Goal: Task Accomplishment & Management: Complete application form

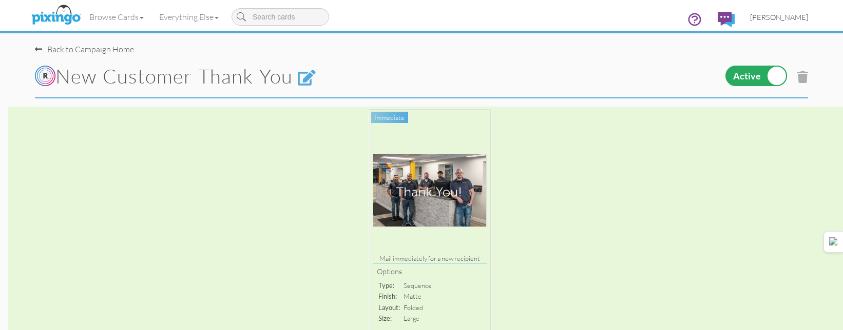
click at [791, 15] on span "[PERSON_NAME]" at bounding box center [779, 17] width 58 height 9
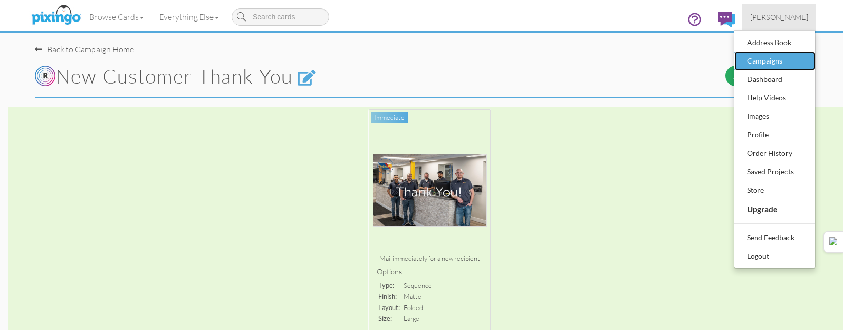
click at [760, 62] on div "Campaigns" at bounding box center [774, 60] width 61 height 15
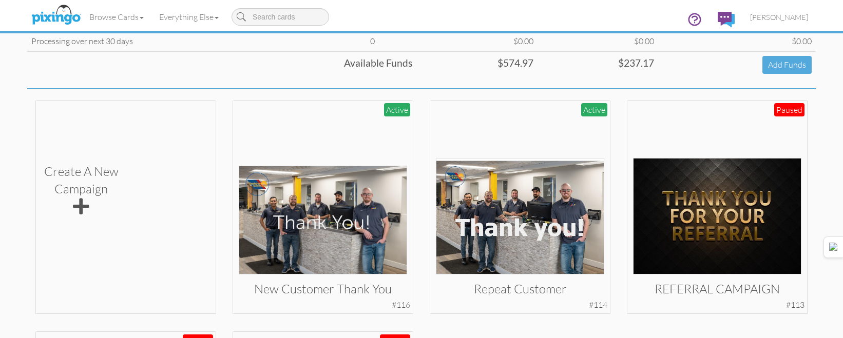
scroll to position [308, 0]
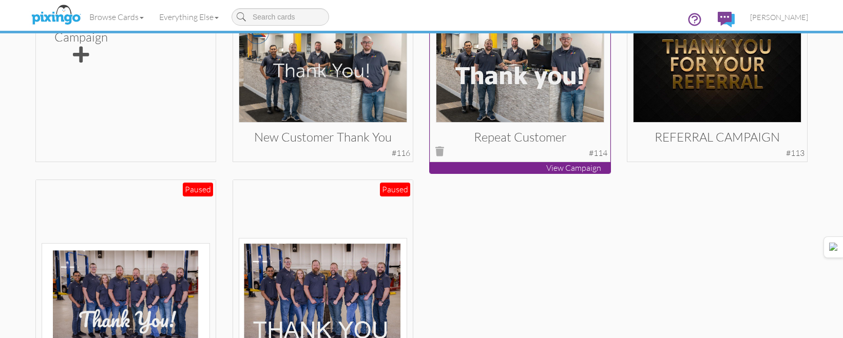
click at [511, 118] on img at bounding box center [520, 64] width 169 height 116
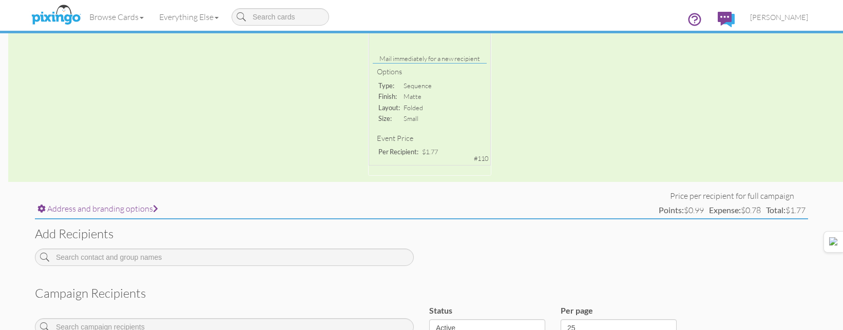
scroll to position [291, 0]
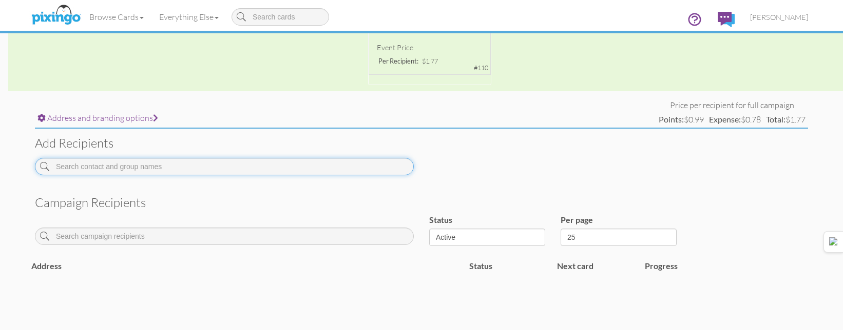
click at [342, 160] on input at bounding box center [224, 166] width 379 height 17
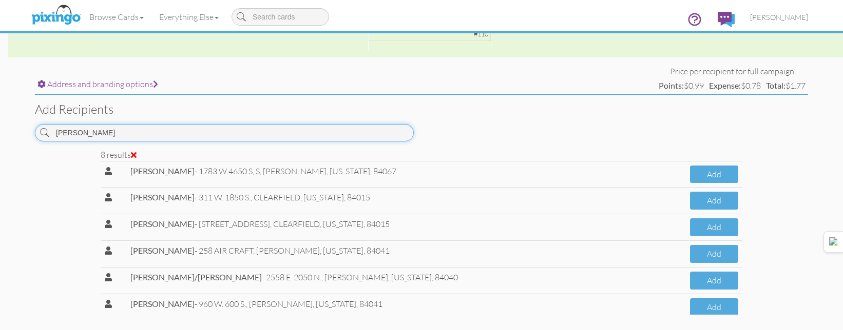
scroll to position [342, 0]
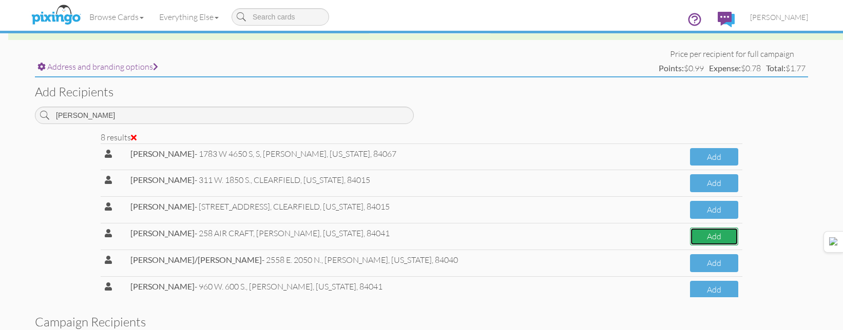
click at [695, 234] on button "Add" at bounding box center [714, 237] width 48 height 18
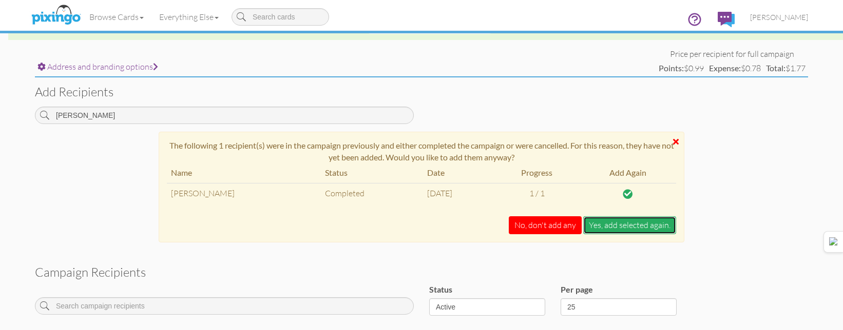
click at [656, 226] on button "Yes, add selected again." at bounding box center [629, 226] width 93 height 18
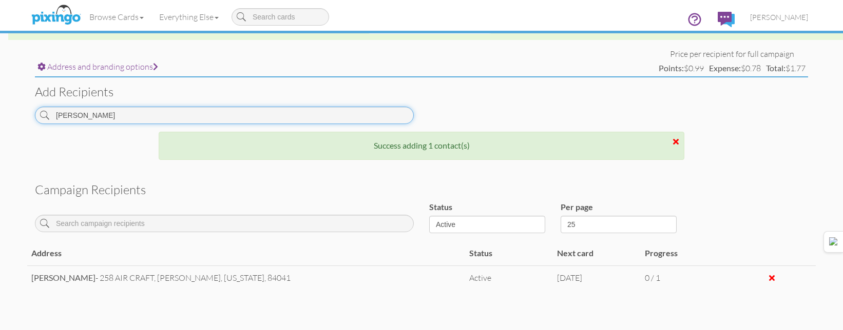
click at [352, 115] on input "[PERSON_NAME]" at bounding box center [224, 115] width 379 height 17
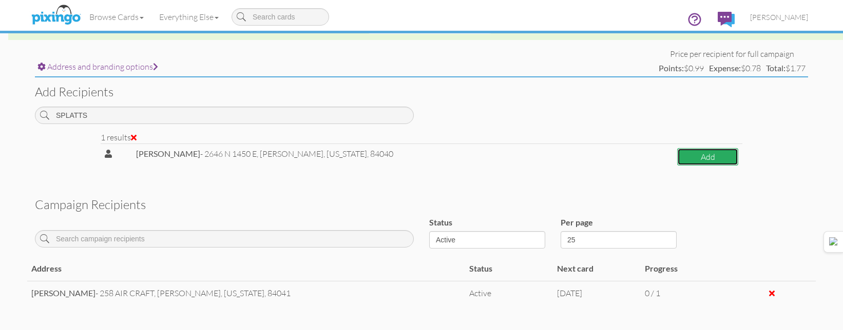
click at [709, 156] on button "Add" at bounding box center [707, 157] width 61 height 18
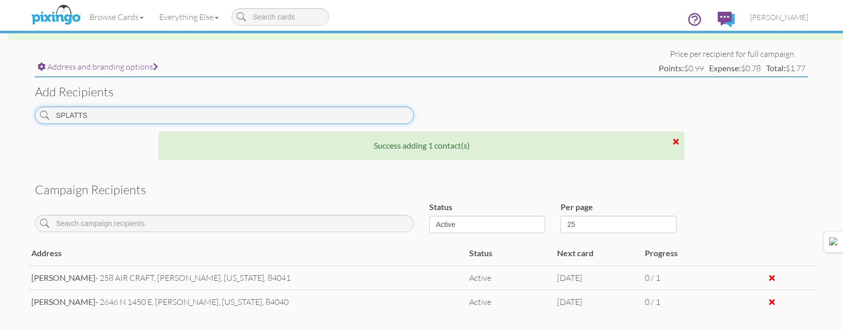
click at [362, 117] on input "SPLATTS" at bounding box center [224, 115] width 379 height 17
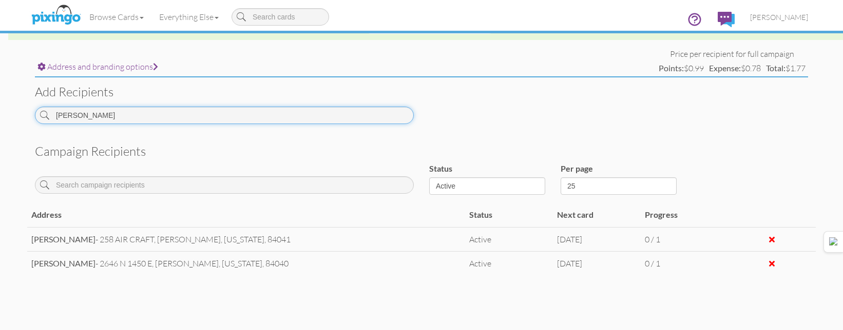
click at [354, 121] on input "[PERSON_NAME]" at bounding box center [224, 115] width 379 height 17
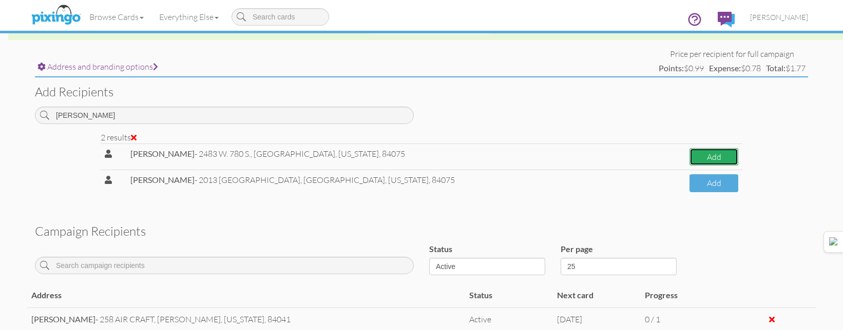
click at [704, 160] on button "Add" at bounding box center [713, 157] width 49 height 18
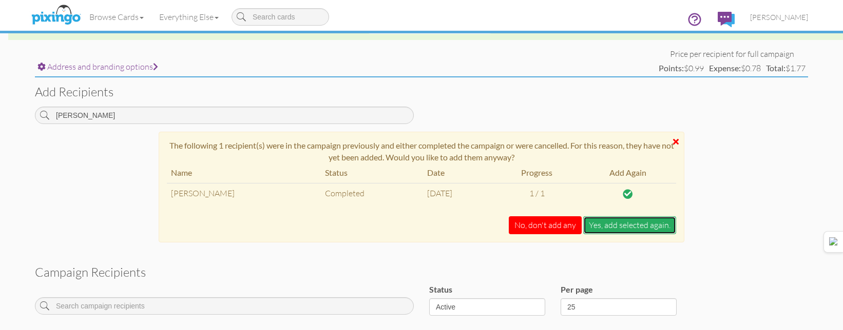
click at [649, 221] on button "Yes, add selected again." at bounding box center [629, 226] width 93 height 18
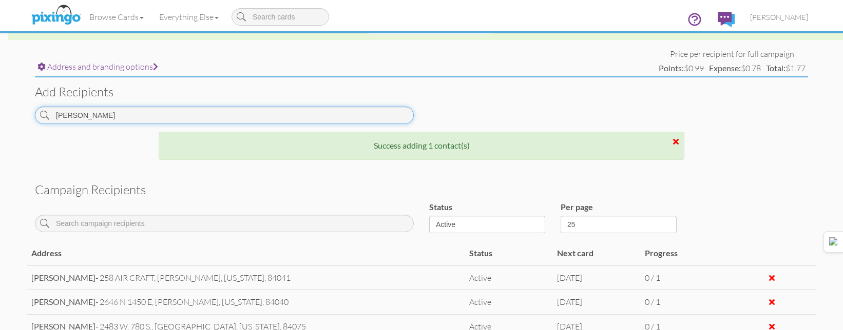
click at [376, 108] on input "[PERSON_NAME]" at bounding box center [224, 115] width 379 height 17
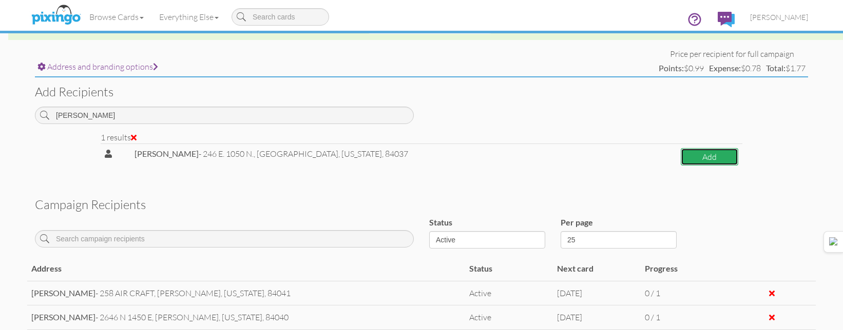
click at [697, 154] on button "Add" at bounding box center [708, 157] width 57 height 18
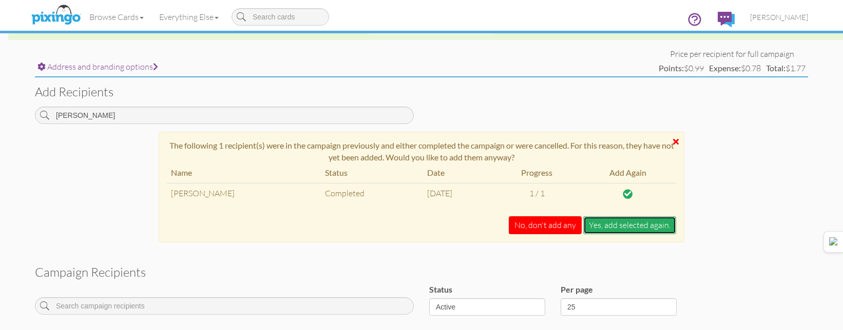
click at [656, 222] on button "Yes, add selected again." at bounding box center [629, 226] width 93 height 18
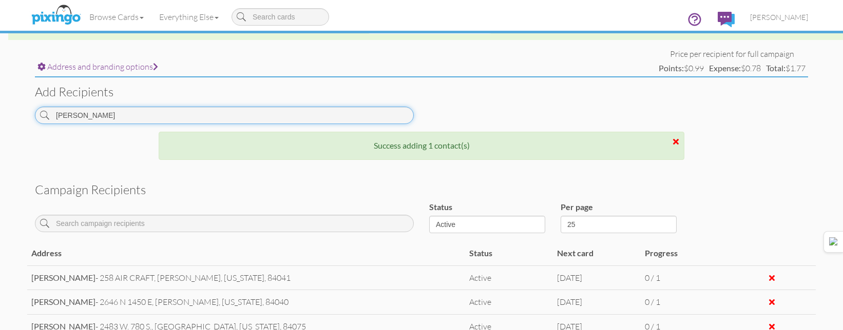
click at [316, 113] on input "[PERSON_NAME]" at bounding box center [224, 115] width 379 height 17
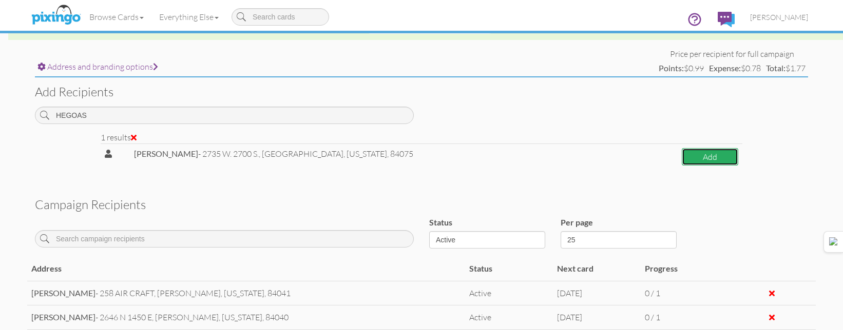
click at [701, 158] on button "Add" at bounding box center [709, 157] width 56 height 18
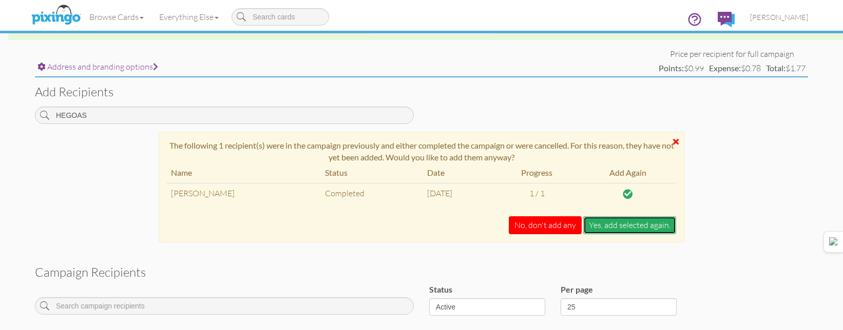
click at [635, 227] on button "Yes, add selected again." at bounding box center [629, 226] width 93 height 18
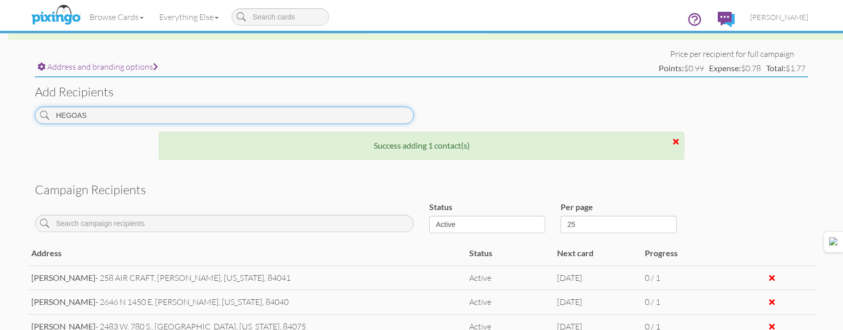
click at [345, 111] on input "HEGOAS" at bounding box center [224, 115] width 379 height 17
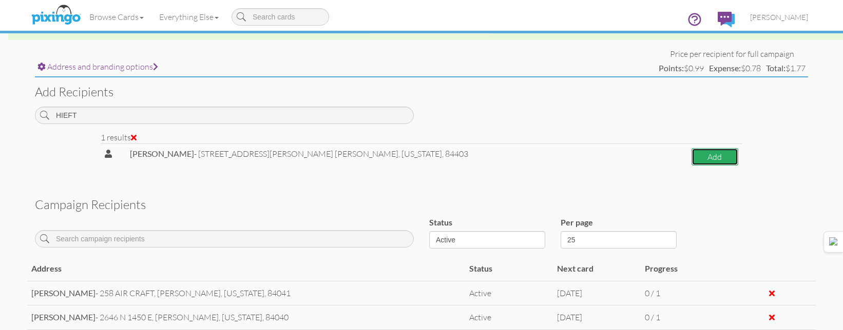
click at [691, 154] on button "Add" at bounding box center [714, 157] width 47 height 18
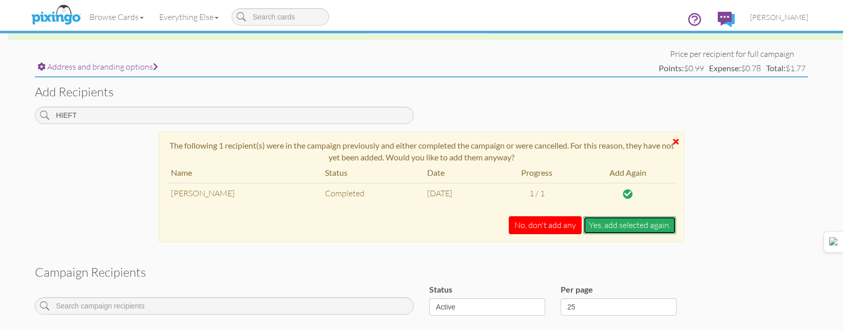
click at [647, 221] on button "Yes, add selected again." at bounding box center [629, 226] width 93 height 18
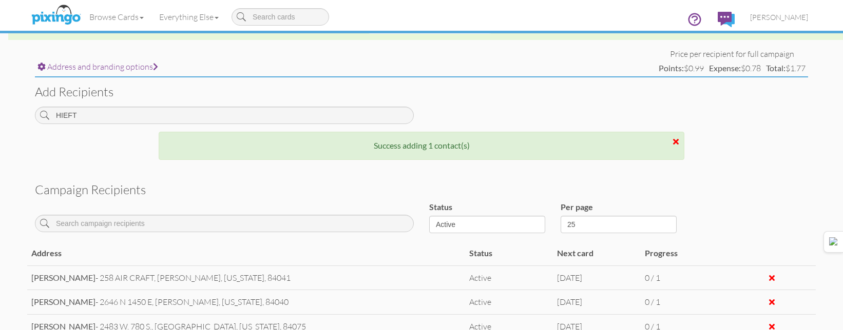
click at [369, 104] on div "Add recipients HIEFT" at bounding box center [421, 104] width 788 height 54
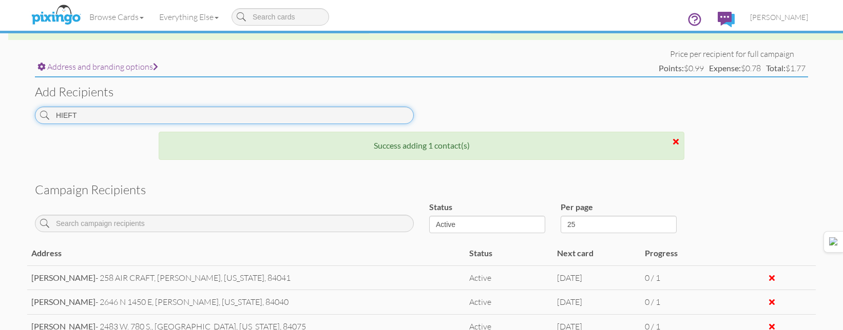
click at [369, 111] on input "HIEFT" at bounding box center [224, 115] width 379 height 17
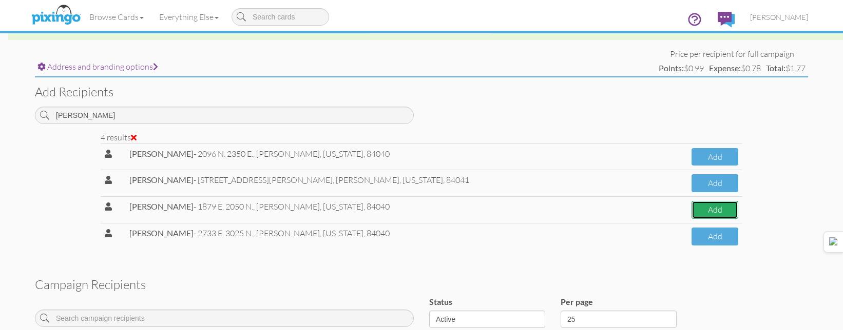
click at [691, 212] on button "Add" at bounding box center [714, 210] width 47 height 18
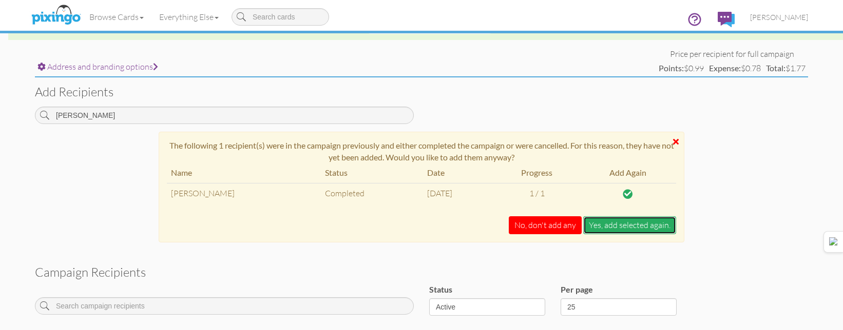
click at [647, 226] on button "Yes, add selected again." at bounding box center [629, 226] width 93 height 18
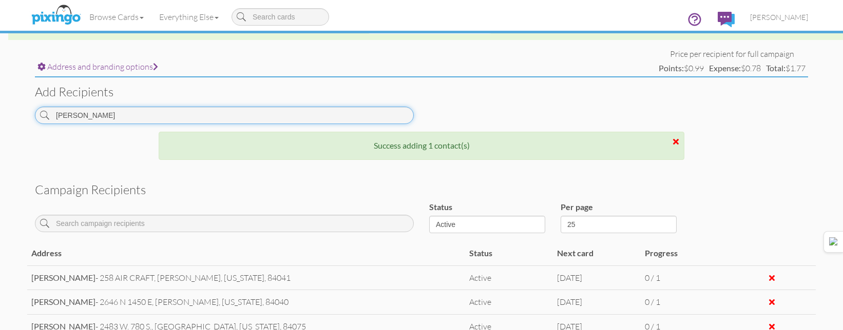
click at [334, 119] on input "[PERSON_NAME]" at bounding box center [224, 115] width 379 height 17
click at [334, 117] on input "[PERSON_NAME]" at bounding box center [224, 115] width 379 height 17
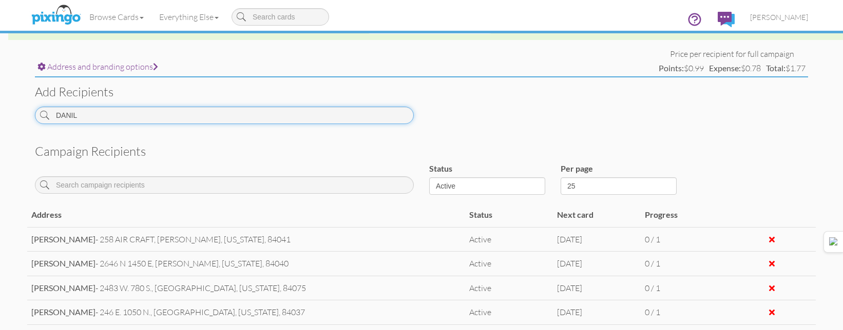
click at [281, 107] on input "DANIL" at bounding box center [224, 115] width 379 height 17
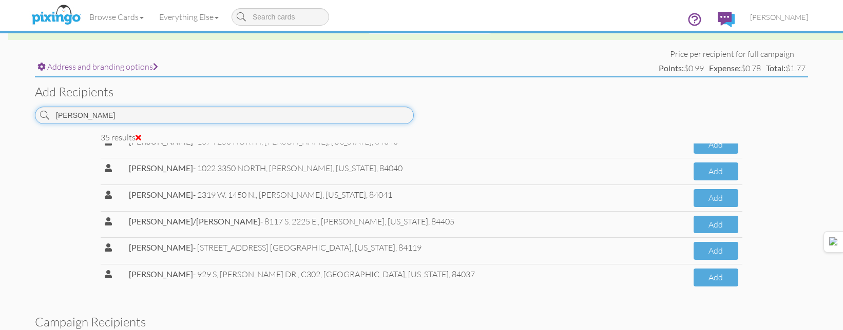
scroll to position [787, 0]
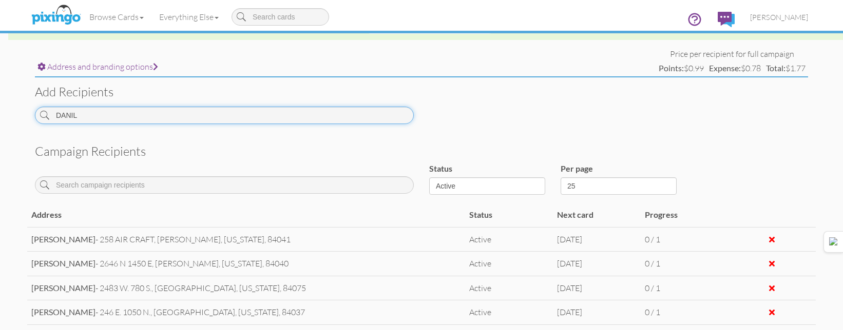
click at [275, 108] on input "DANIL" at bounding box center [224, 115] width 379 height 17
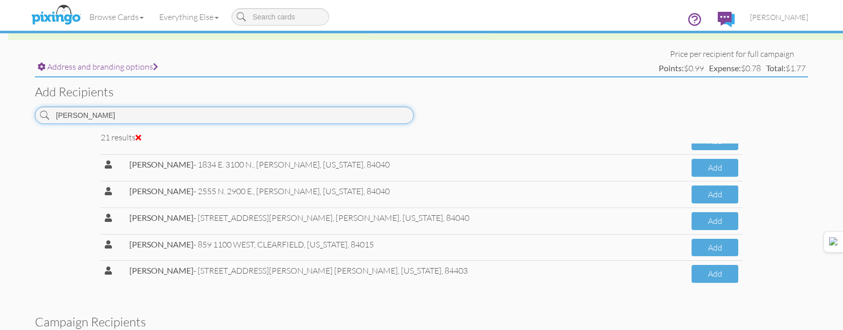
scroll to position [394, 0]
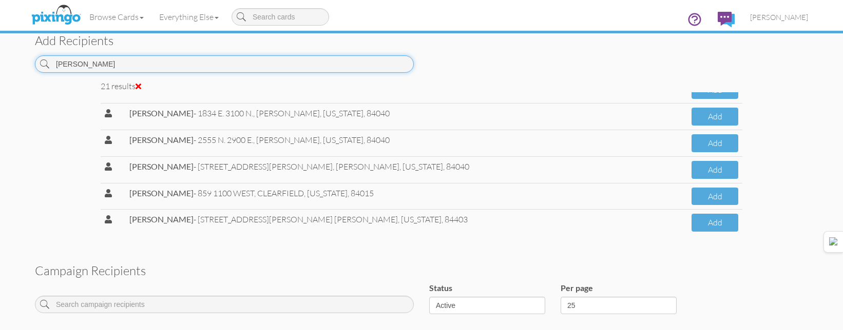
click at [330, 60] on input "[PERSON_NAME]" at bounding box center [224, 63] width 379 height 17
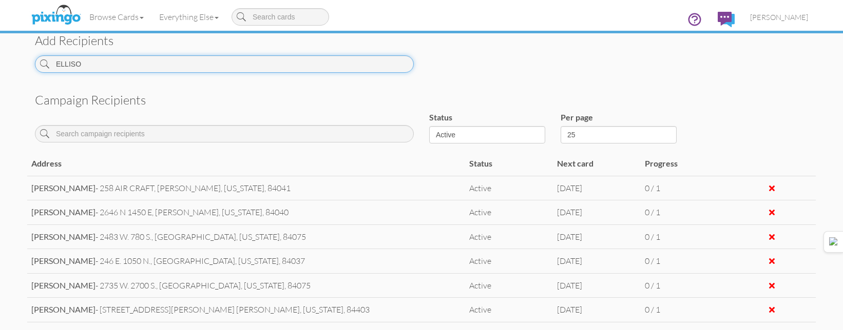
click at [310, 72] on input "ELLISO" at bounding box center [224, 63] width 379 height 17
click at [310, 66] on input "ELLISO" at bounding box center [224, 63] width 379 height 17
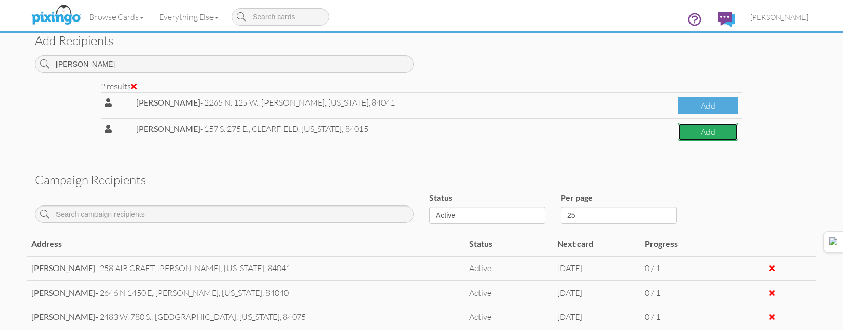
click at [716, 128] on button "Add" at bounding box center [707, 132] width 61 height 18
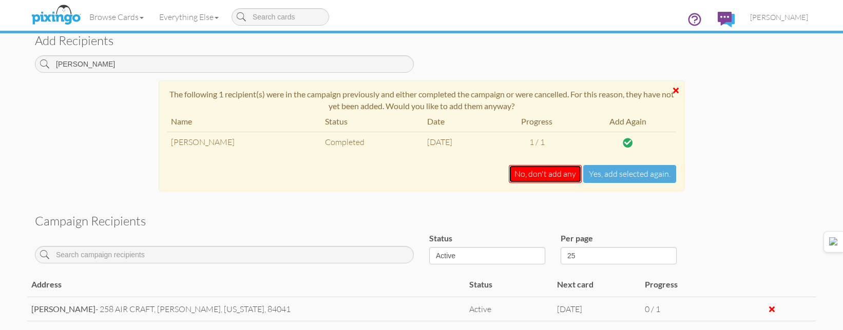
click at [558, 173] on button "No, don't add any" at bounding box center [544, 174] width 73 height 18
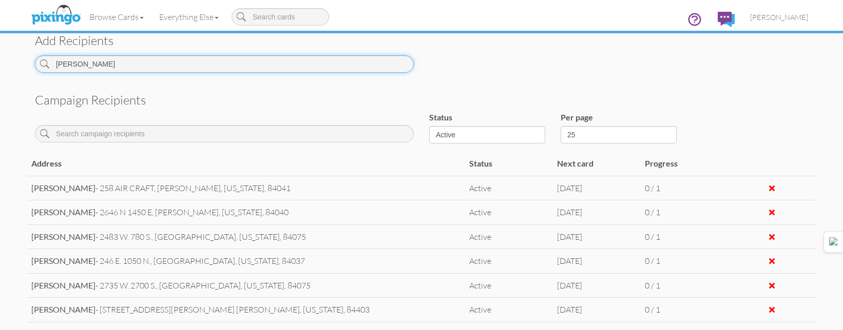
drag, startPoint x: 320, startPoint y: 55, endPoint x: 320, endPoint y: 65, distance: 9.8
click at [320, 56] on input "[PERSON_NAME]" at bounding box center [224, 63] width 379 height 17
click at [320, 65] on input "[PERSON_NAME]" at bounding box center [224, 63] width 379 height 17
click at [265, 64] on input "WHEELW" at bounding box center [224, 63] width 379 height 17
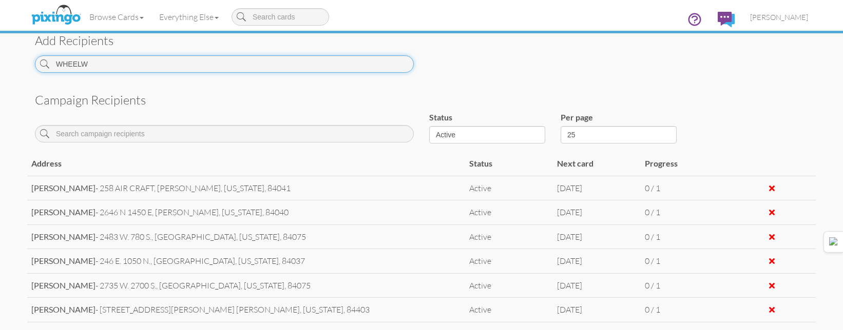
click at [265, 64] on input "WHEELW" at bounding box center [224, 63] width 379 height 17
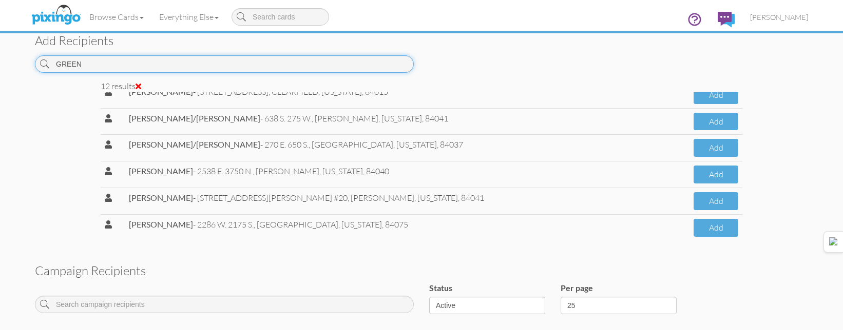
scroll to position [175, 0]
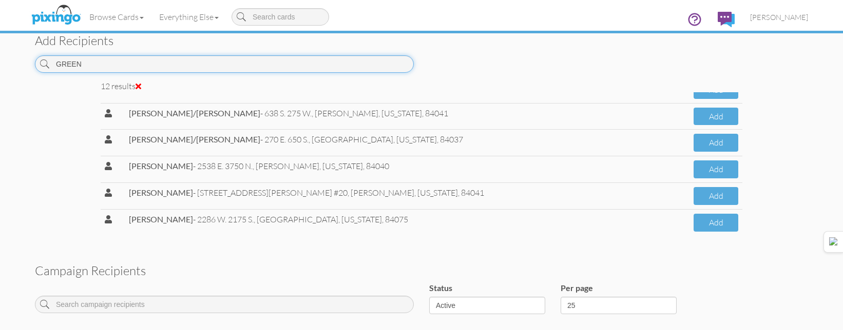
click at [334, 65] on input "GREEN" at bounding box center [224, 63] width 379 height 17
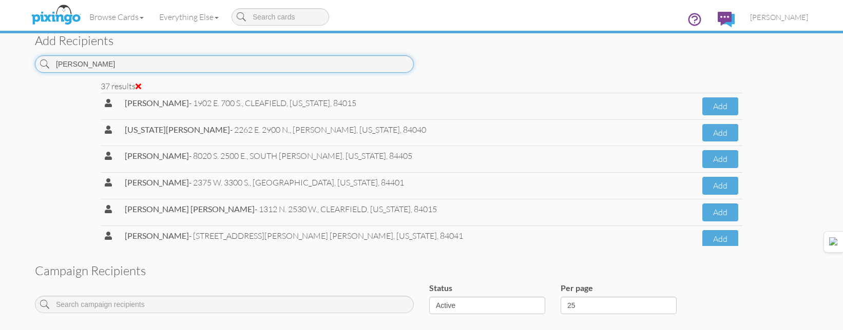
scroll to position [840, 0]
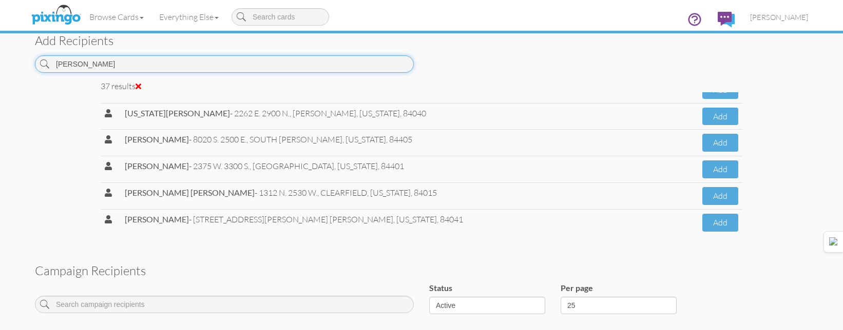
click at [355, 68] on input "[PERSON_NAME]" at bounding box center [224, 63] width 379 height 17
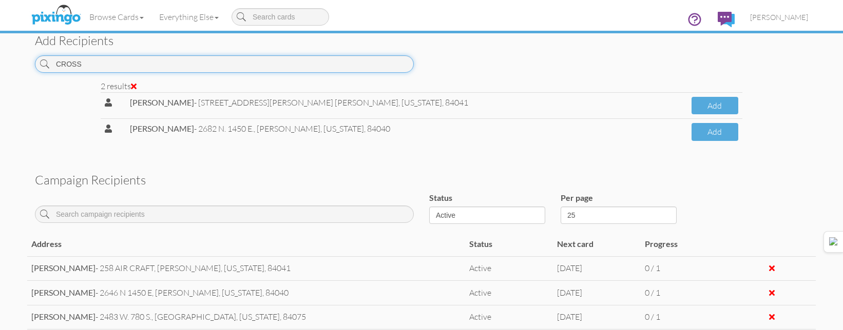
scroll to position [0, 0]
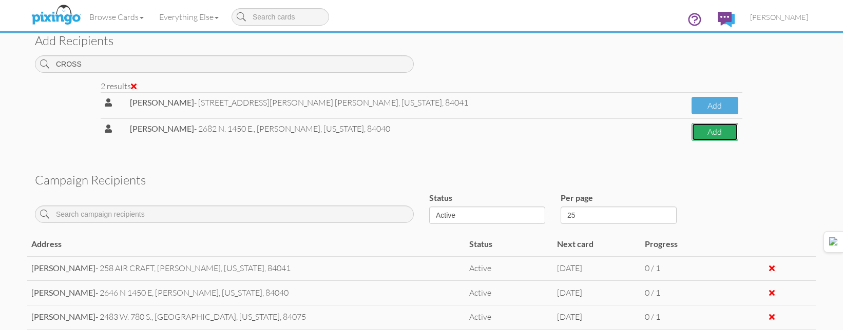
click at [691, 130] on button "Add" at bounding box center [714, 132] width 47 height 18
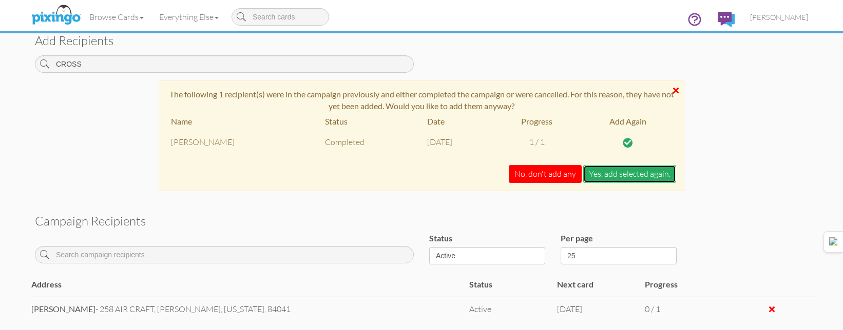
click at [642, 171] on button "Yes, add selected again." at bounding box center [629, 174] width 93 height 18
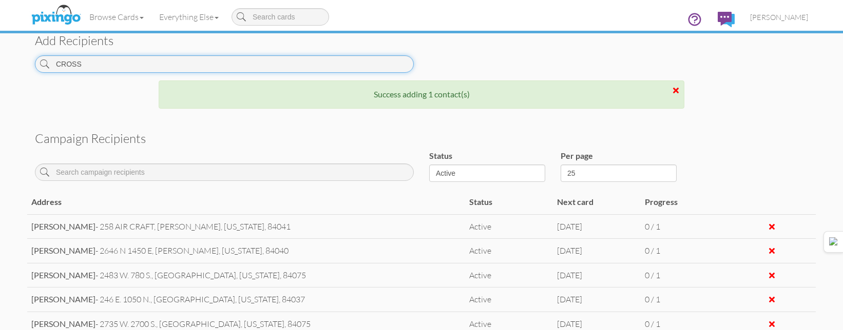
click at [281, 66] on input "CROSS" at bounding box center [224, 63] width 379 height 17
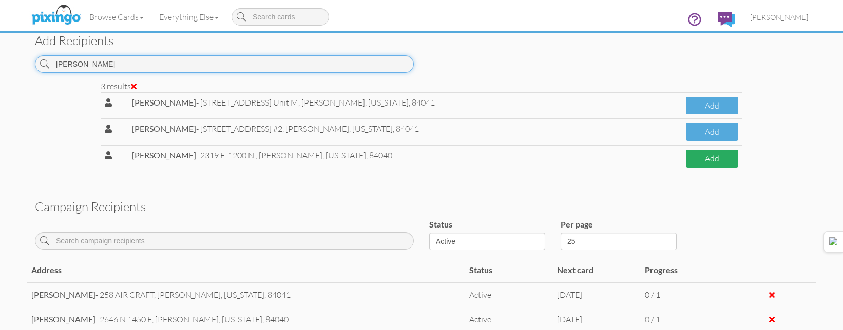
type input "[PERSON_NAME]"
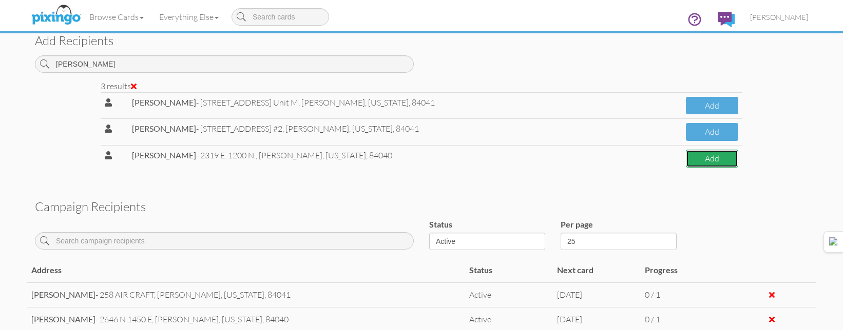
click at [721, 161] on button "Add" at bounding box center [711, 159] width 52 height 18
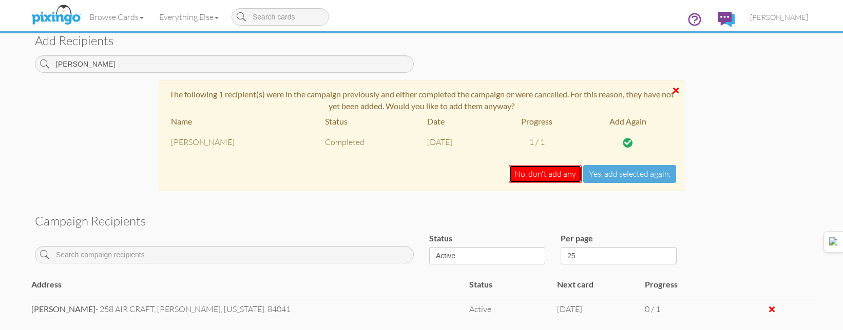
click at [567, 174] on button "No, don't add any" at bounding box center [544, 174] width 73 height 18
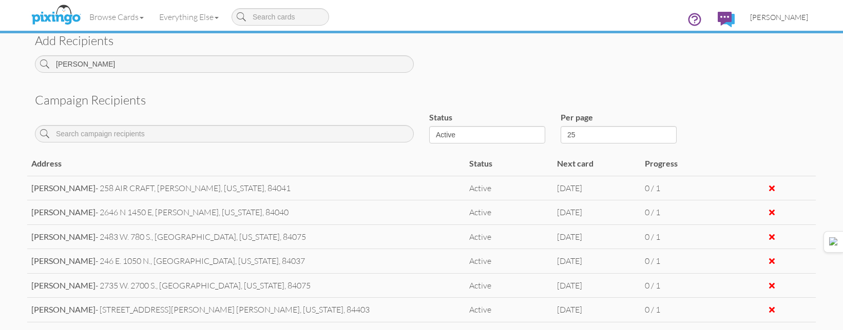
click at [768, 24] on link "[PERSON_NAME]" at bounding box center [778, 17] width 73 height 26
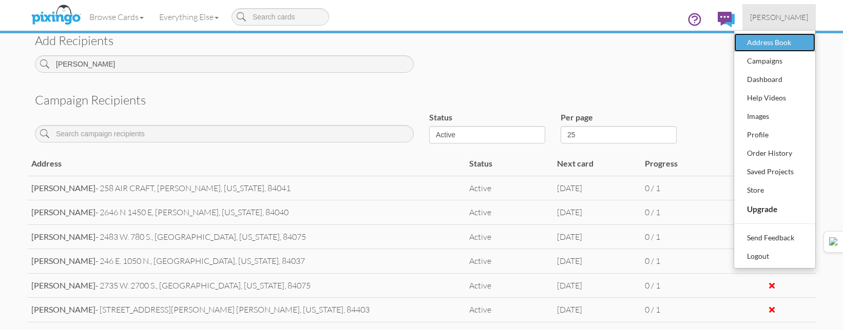
click at [760, 40] on div "Address Book" at bounding box center [774, 42] width 61 height 15
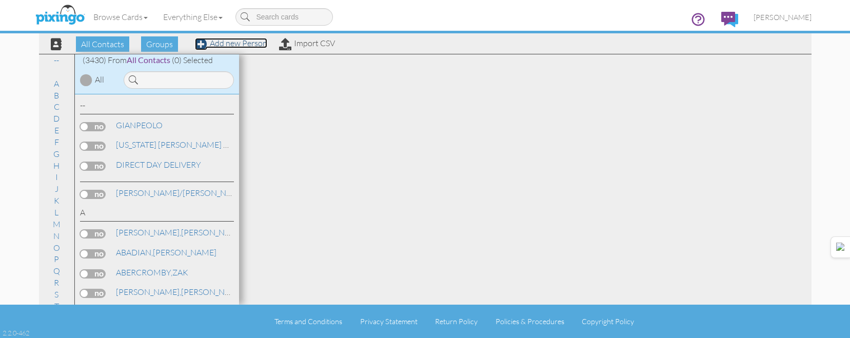
click at [238, 43] on link "Add new Person" at bounding box center [231, 43] width 72 height 10
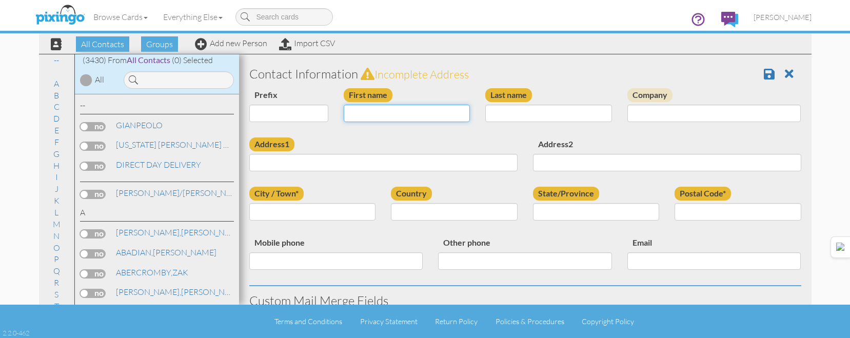
click at [433, 106] on input "First name" at bounding box center [407, 113] width 127 height 17
click at [428, 110] on input "First name" at bounding box center [407, 113] width 127 height 17
type input "[PERSON_NAME]"
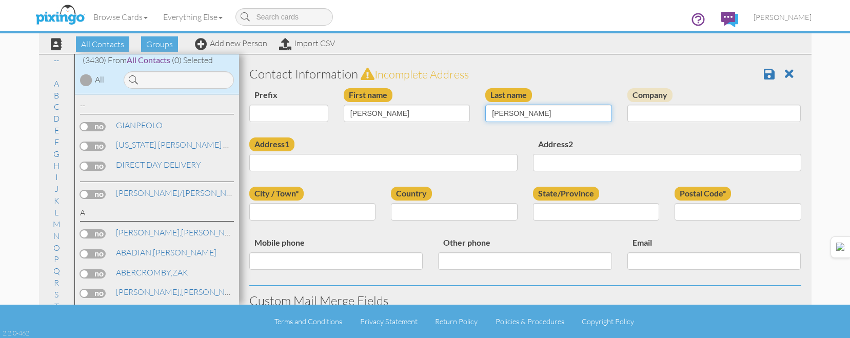
type input "[PERSON_NAME]"
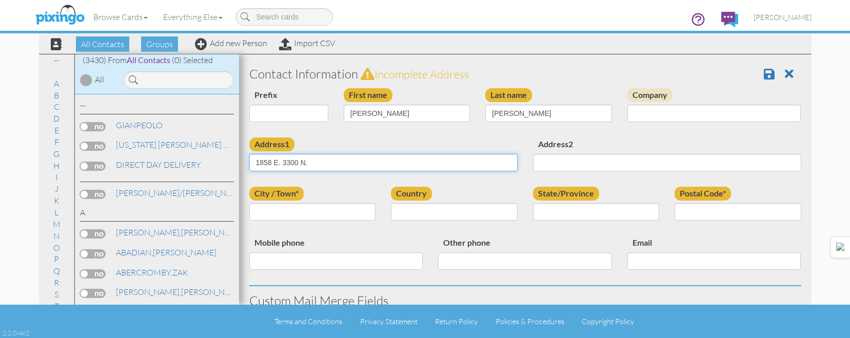
type input "1858 E. 3300 N."
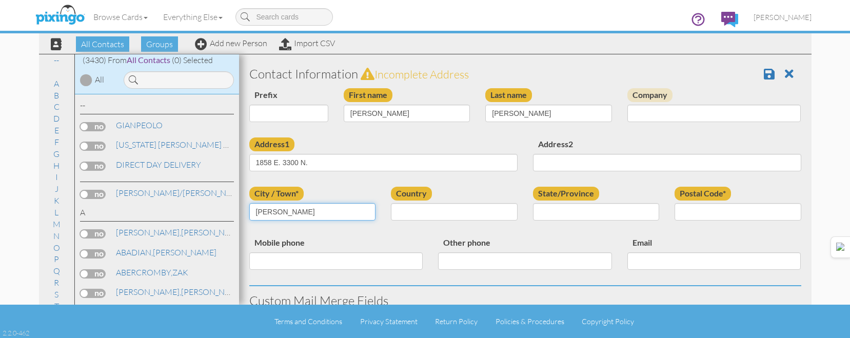
type input "LAYTON"
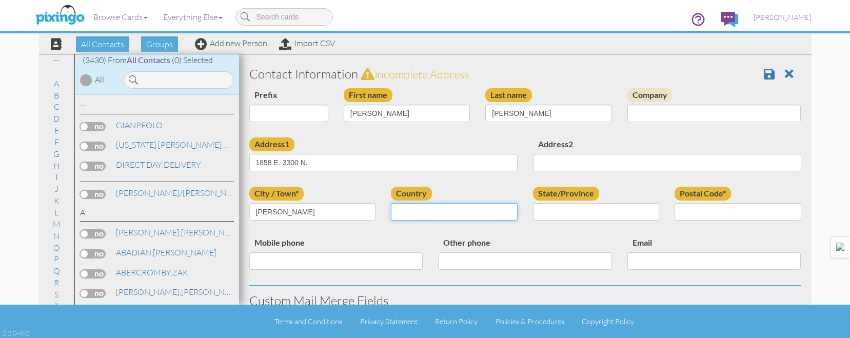
select select "object:22518"
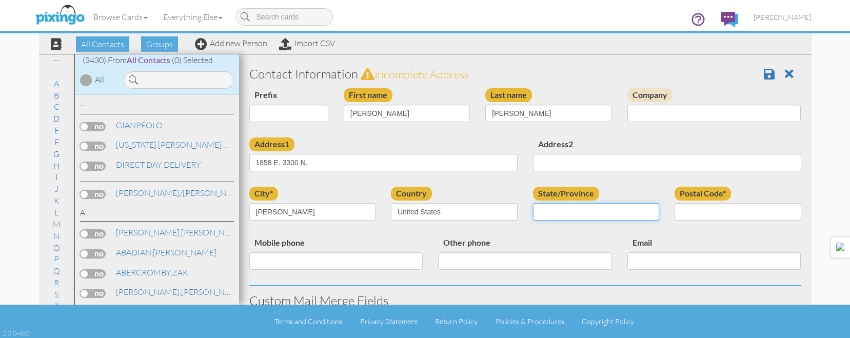
select select "object:22817"
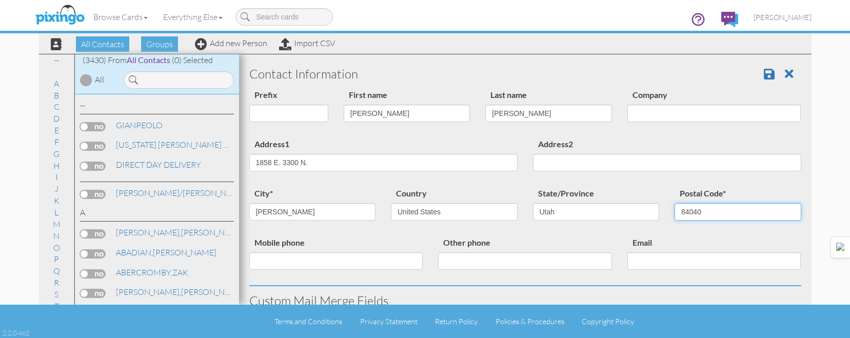
type input "84040"
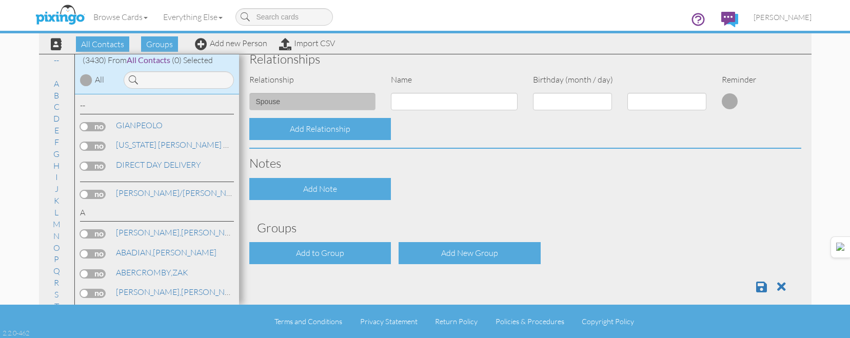
scroll to position [413, 0]
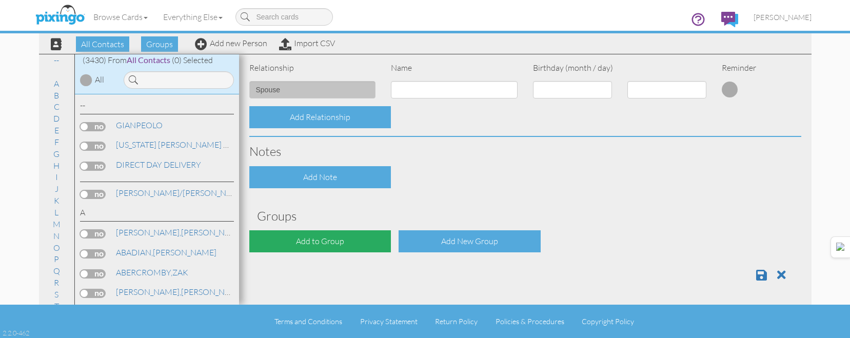
click at [381, 241] on div "Add to Group" at bounding box center [320, 241] width 142 height 22
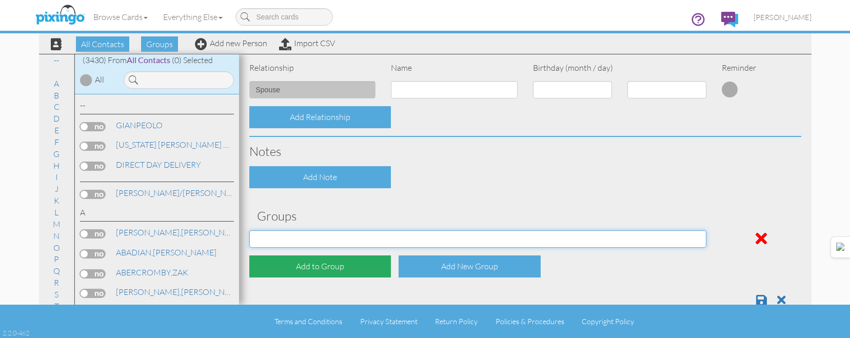
click at [381, 241] on select "[DATE] [DATE] [DATE] [DATE] [DATE] [DATE] [DATE] [DATE] [DATE] [DATE] [DATE] [D…" at bounding box center [478, 238] width 458 height 17
select select "object:12440"
click at [249, 230] on select "[DATE] [DATE] [DATE] [DATE] [DATE] [DATE] [DATE] [DATE] [DATE] [DATE] [DATE] [D…" at bounding box center [478, 238] width 458 height 17
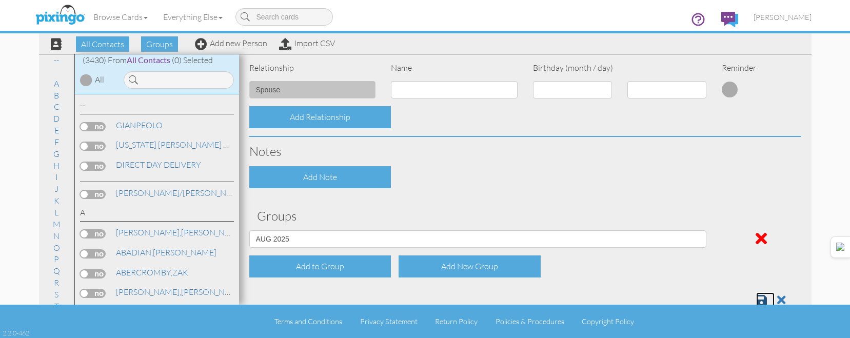
scroll to position [415, 0]
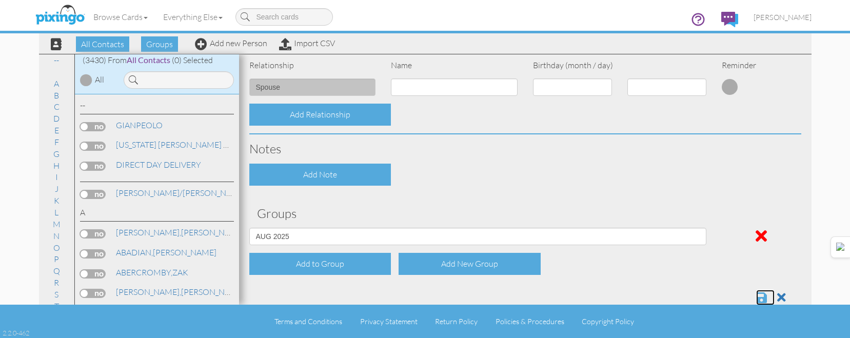
click at [756, 296] on span at bounding box center [761, 297] width 11 height 12
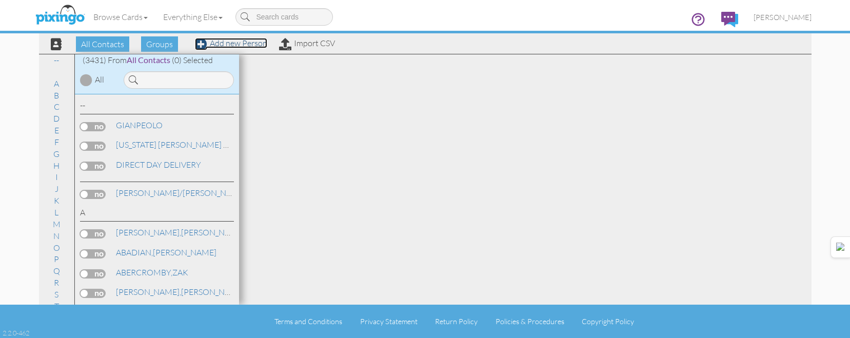
click at [256, 44] on link "Add new Person" at bounding box center [231, 43] width 72 height 10
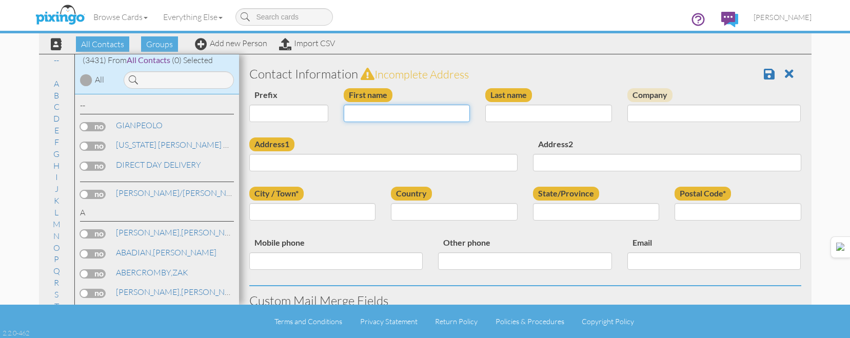
click at [389, 113] on input "First name" at bounding box center [407, 113] width 127 height 17
type input "JAMEE"
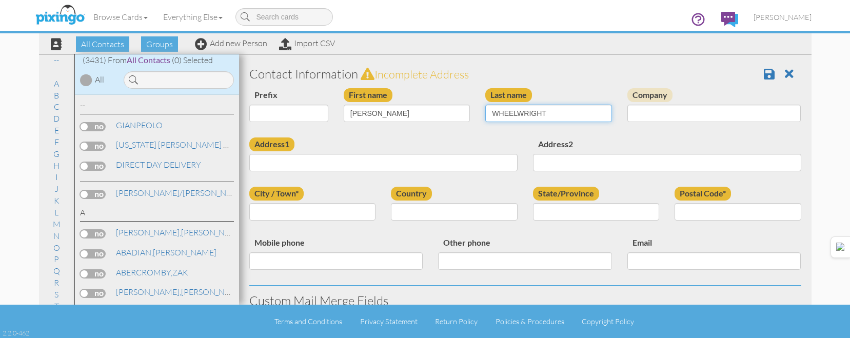
type input "WHEELWRIGHT"
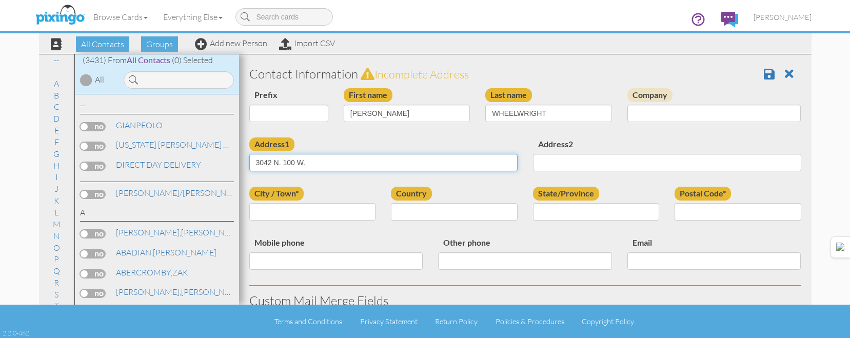
type input "3042 N. 100 W."
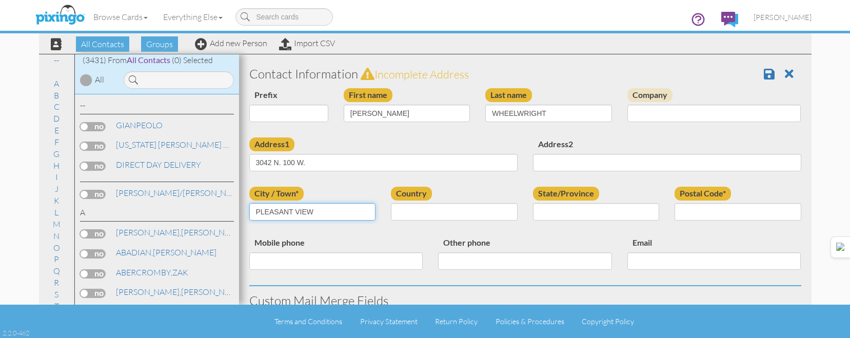
type input "PLEASANT VIEW"
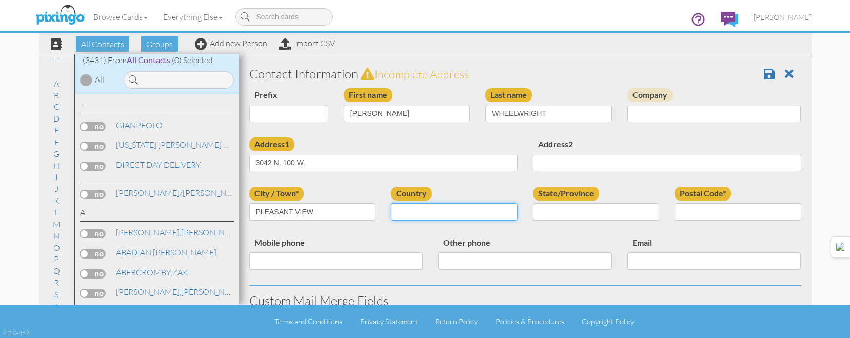
select select "object:10632"
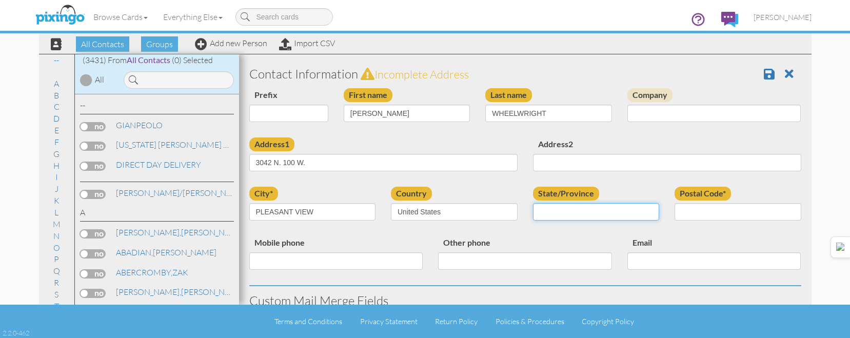
select select "object:10931"
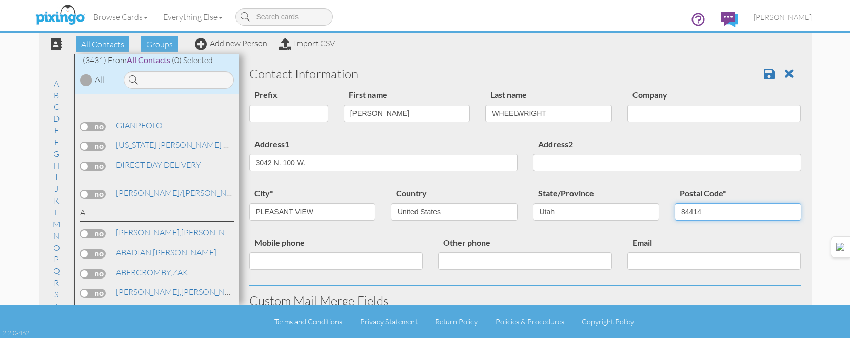
type input "84414"
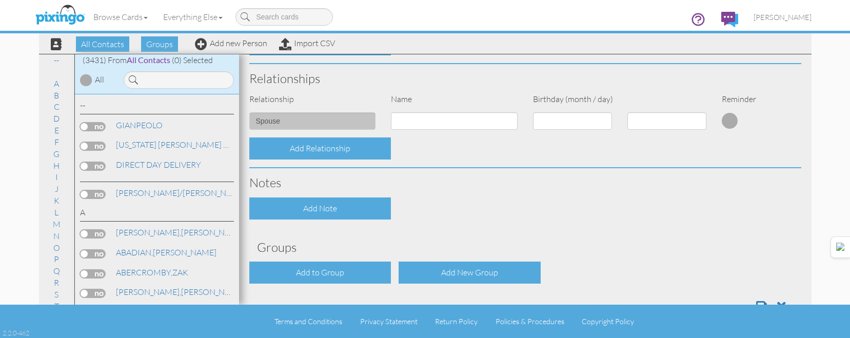
scroll to position [413, 0]
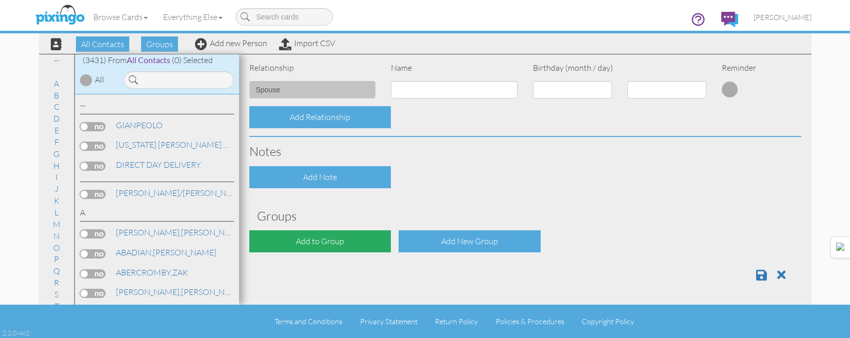
click at [328, 244] on div "Add to Group" at bounding box center [320, 241] width 142 height 22
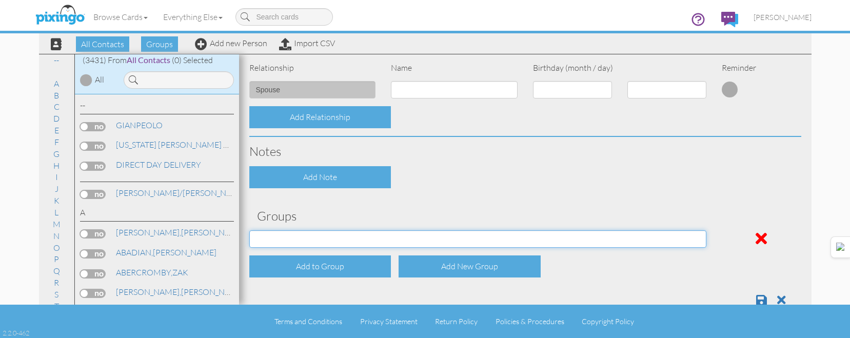
click at [328, 239] on select "[DATE] [DATE] [DATE] [DATE] [DATE] [DATE] [DATE] [DATE] [DATE] [DATE] [DATE] [D…" at bounding box center [478, 238] width 458 height 17
click at [249, 230] on select "[DATE] [DATE] [DATE] [DATE] [DATE] [DATE] [DATE] [DATE] [DATE] [DATE] [DATE] [D…" at bounding box center [478, 238] width 458 height 17
click at [327, 238] on select "APRIL 2022 APRIL 2023 APRIL 2024 APRIL 2025 AUG 2023 AUG 2024 AUG 2025 AUGUST 2…" at bounding box center [478, 238] width 458 height 17
click at [329, 234] on select "APRIL 2022 APRIL 2023 APRIL 2024 APRIL 2025 AUG 2023 AUG 2024 AUG 2025 AUGUST 2…" at bounding box center [478, 238] width 458 height 17
select select "object:10946"
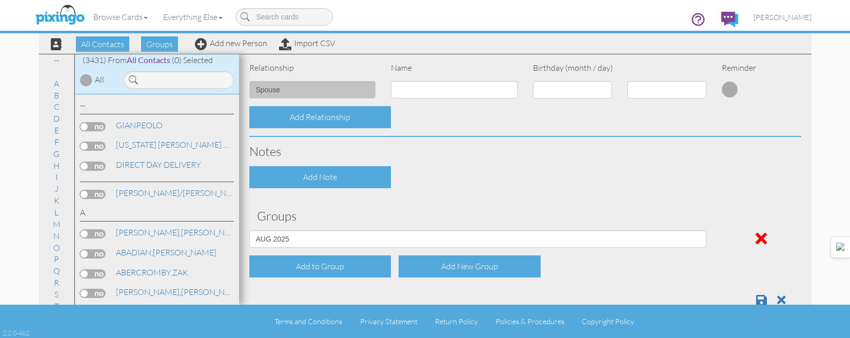
click at [756, 302] on span at bounding box center [761, 300] width 11 height 12
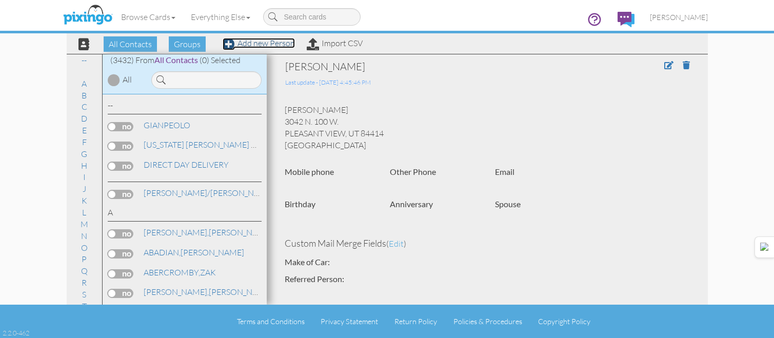
click at [261, 46] on link "Add new Person" at bounding box center [259, 43] width 72 height 10
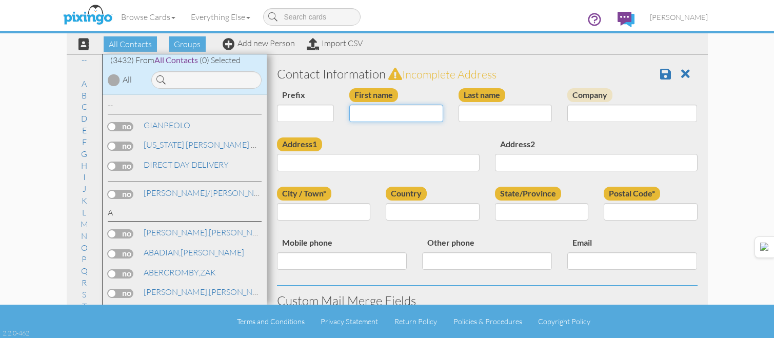
click at [360, 113] on input "First name" at bounding box center [396, 113] width 94 height 17
type input "[PERSON_NAME]"
type input "GREEN"
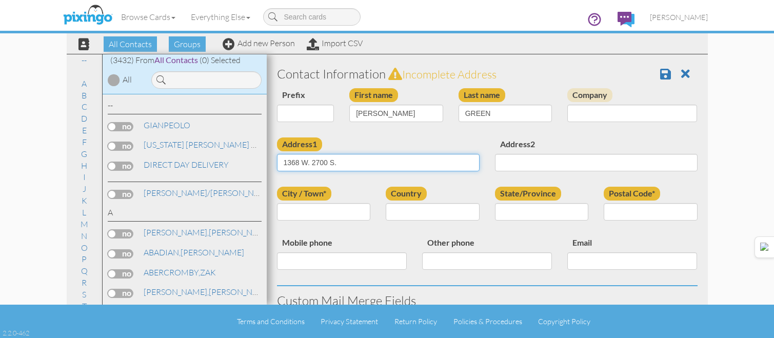
type input "1368 W. 2700 S."
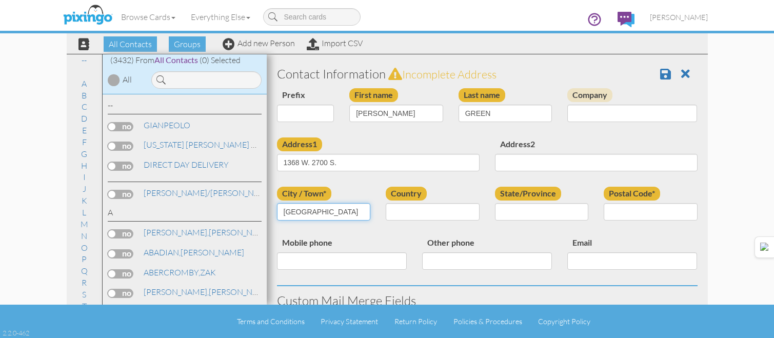
type input "SYRACUSE"
select select "object:10656"
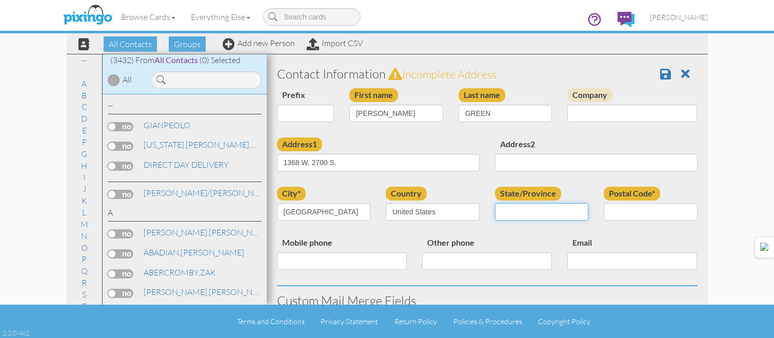
select select "object:10955"
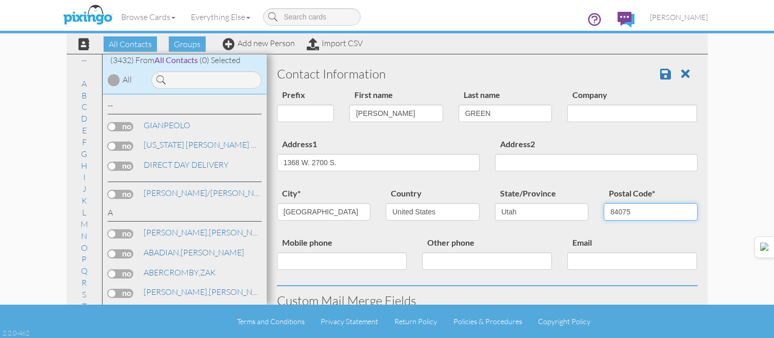
type input "84075"
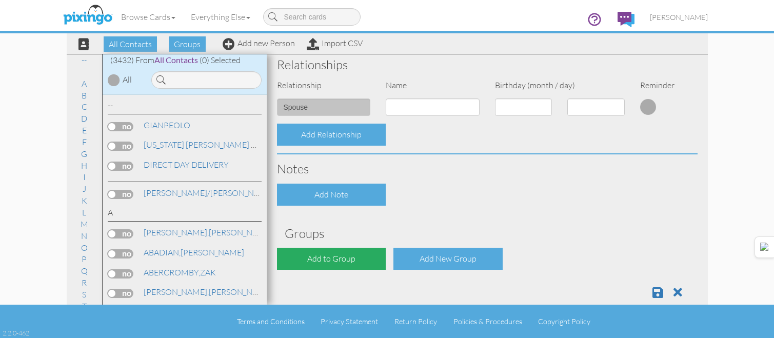
scroll to position [413, 0]
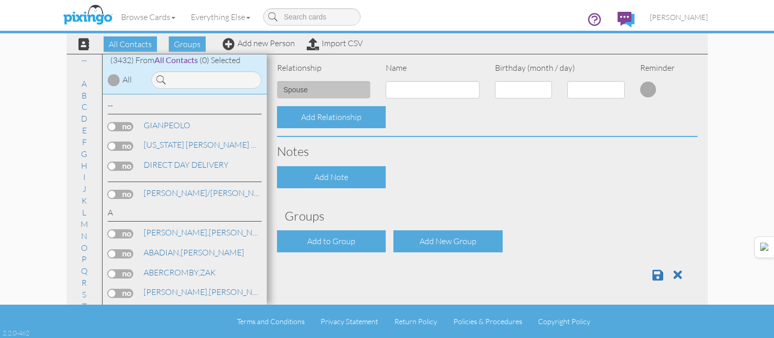
click at [344, 240] on div "Add to Group" at bounding box center [331, 241] width 109 height 22
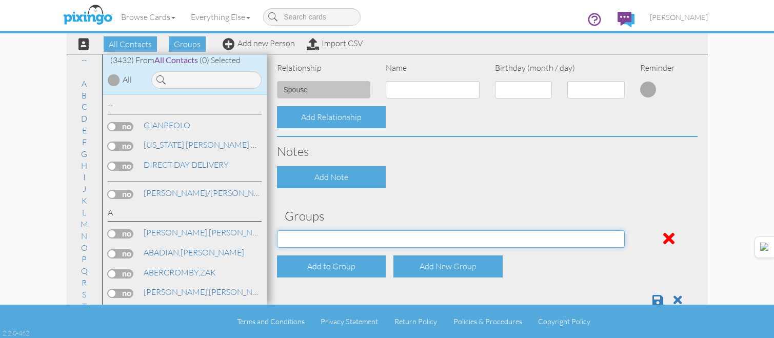
click at [325, 233] on select "[DATE] [DATE] [DATE] [DATE] [DATE] [DATE] [DATE] [DATE] [DATE] [DATE] [DATE] [D…" at bounding box center [451, 238] width 348 height 17
select select "object:10970"
click at [277, 230] on select "[DATE] [DATE] [DATE] [DATE] [DATE] [DATE] [DATE] [DATE] [DATE] [DATE] [DATE] [D…" at bounding box center [451, 238] width 348 height 17
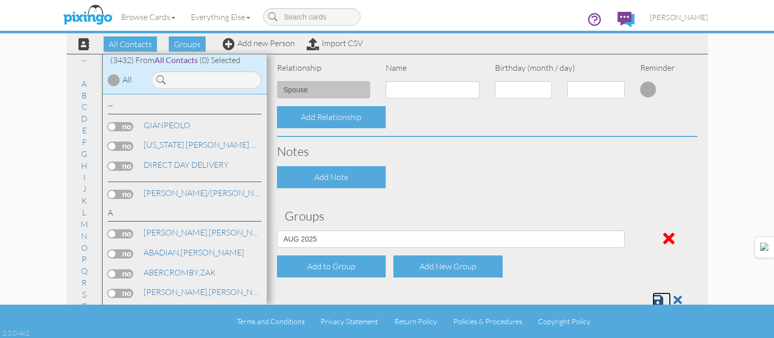
scroll to position [415, 0]
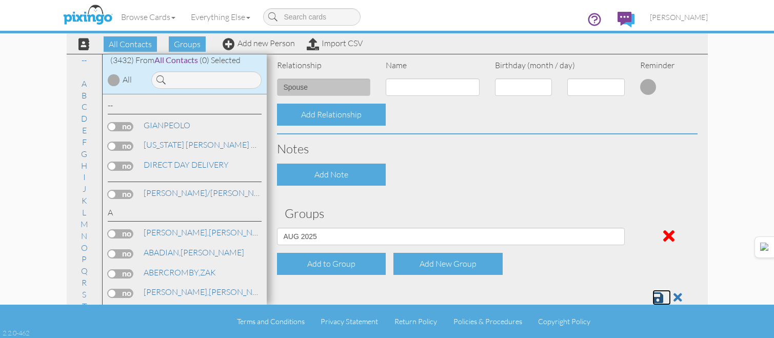
click at [653, 290] on link at bounding box center [662, 297] width 18 height 15
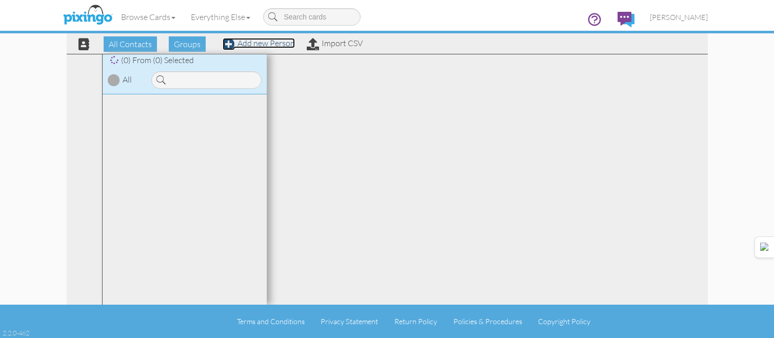
click at [266, 43] on link "Add new Person" at bounding box center [259, 43] width 72 height 10
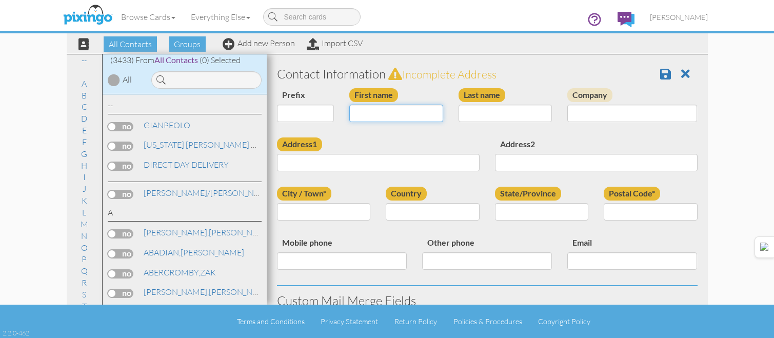
click at [412, 118] on input "First name" at bounding box center [396, 113] width 94 height 17
type input "[PERSON_NAME]"
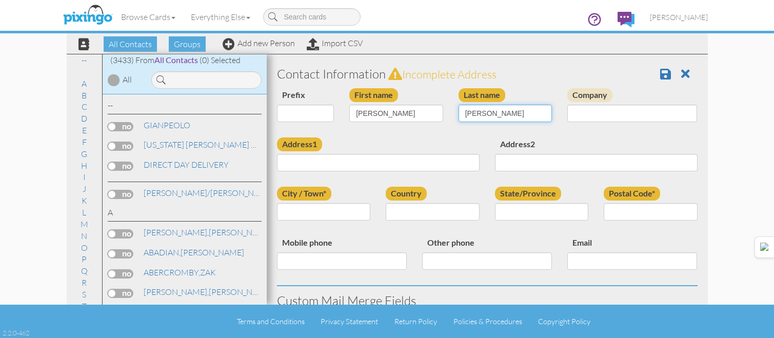
type input "[PERSON_NAME]"
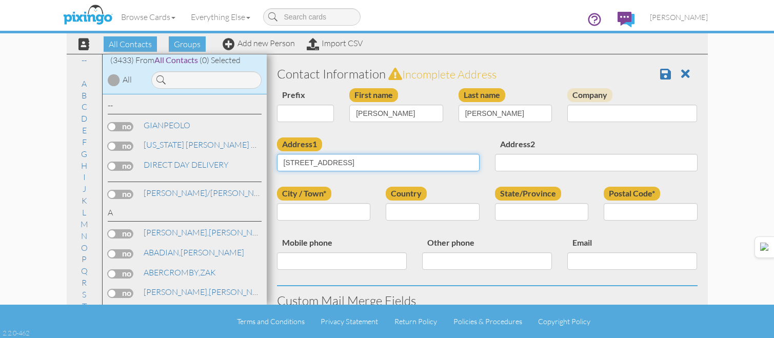
type input "1040 E. WYNDOM WAY"
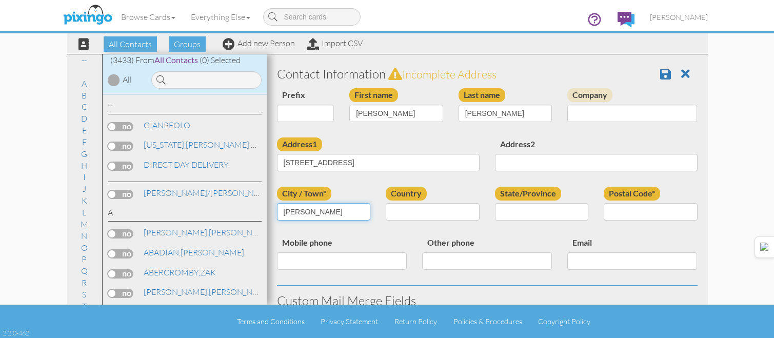
type input "[PERSON_NAME]"
select select "object:10638"
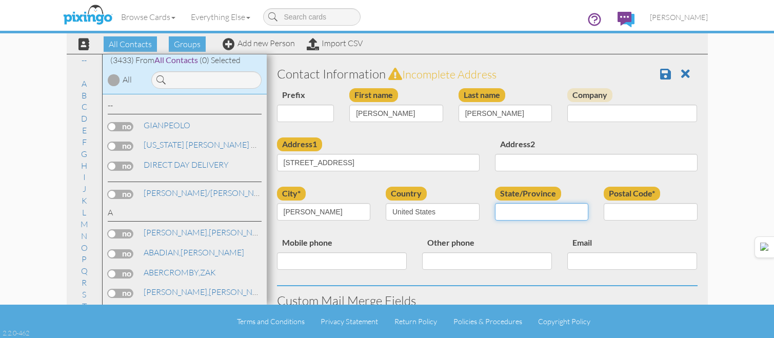
select select "object:10937"
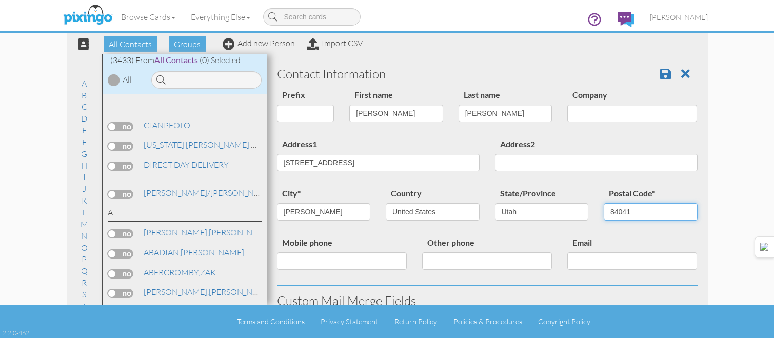
type input "84041"
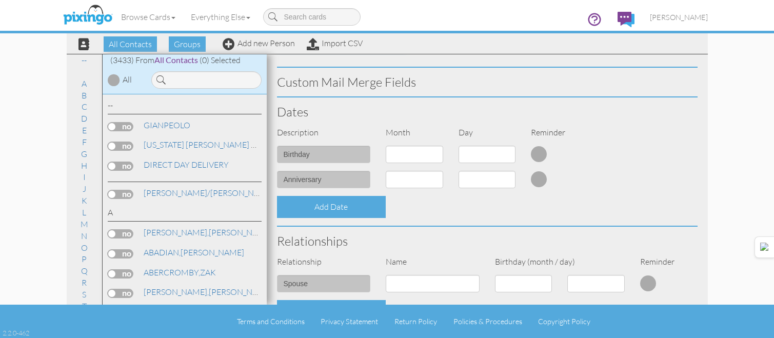
scroll to position [413, 0]
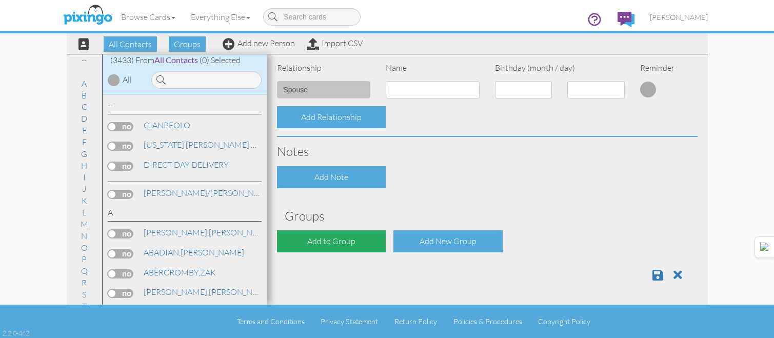
click at [360, 252] on div "Add to Group" at bounding box center [331, 241] width 109 height 22
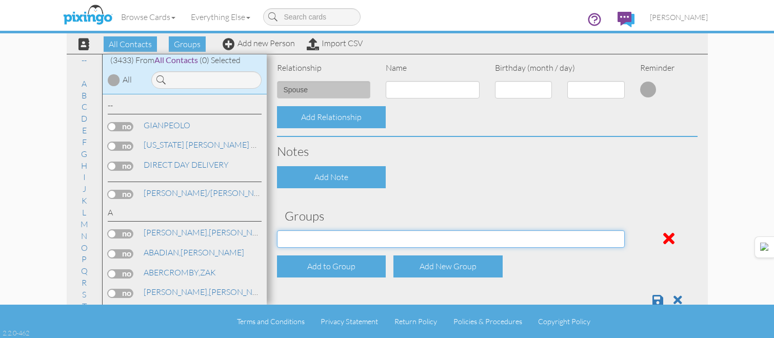
click at [352, 244] on select "[DATE] [DATE] [DATE] [DATE] [DATE] [DATE] [DATE] [DATE] [DATE] [DATE] [DATE] [D…" at bounding box center [451, 238] width 348 height 17
select select "object:10952"
click at [277, 230] on select "[DATE] [DATE] [DATE] [DATE] [DATE] [DATE] [DATE] [DATE] [DATE] [DATE] [DATE] [D…" at bounding box center [451, 238] width 348 height 17
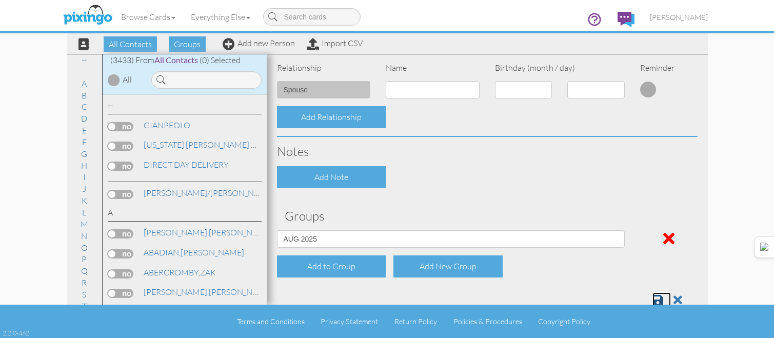
scroll to position [415, 0]
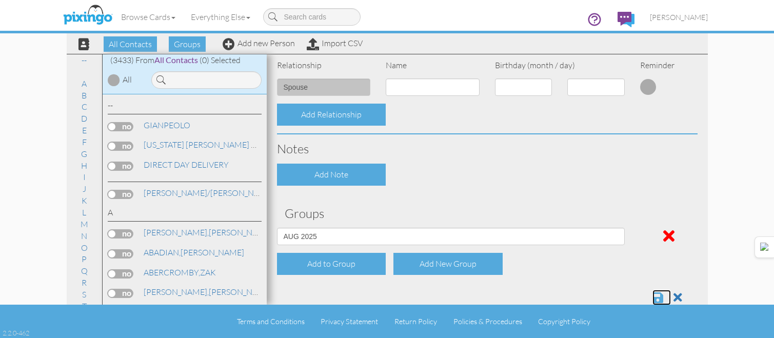
click at [653, 295] on span at bounding box center [658, 297] width 11 height 12
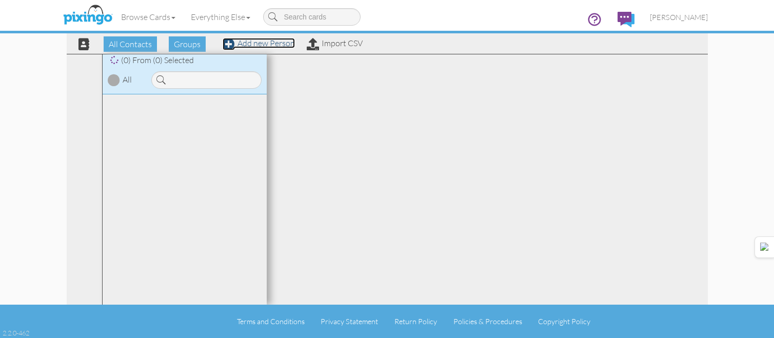
click at [254, 47] on link "Add new Person" at bounding box center [259, 43] width 72 height 10
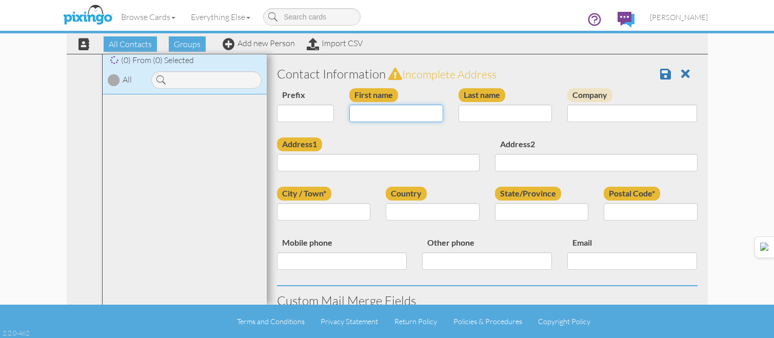
click at [367, 112] on input "First name" at bounding box center [396, 113] width 94 height 17
type input "[PERSON_NAME]"
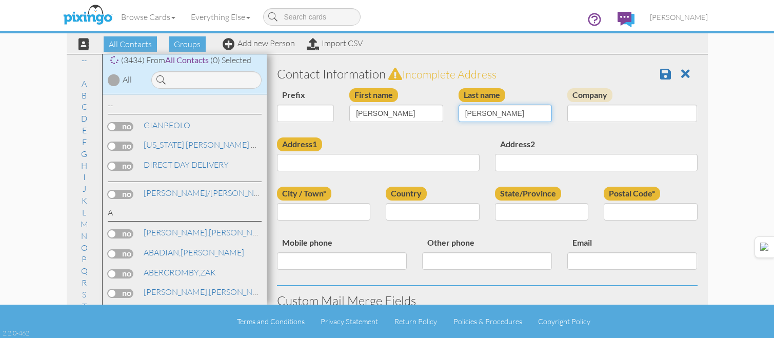
type input "[PERSON_NAME]"
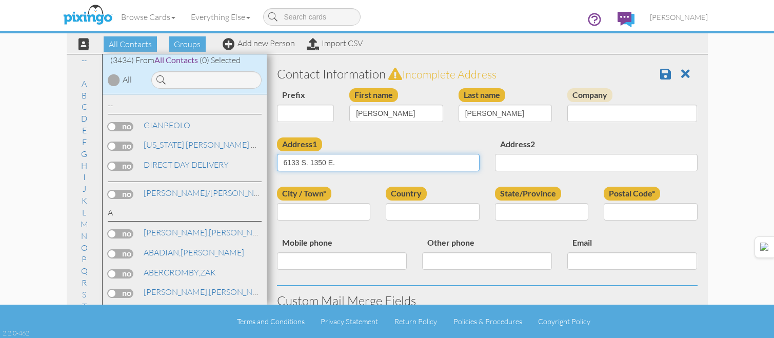
type input "6133 S. 1350 E."
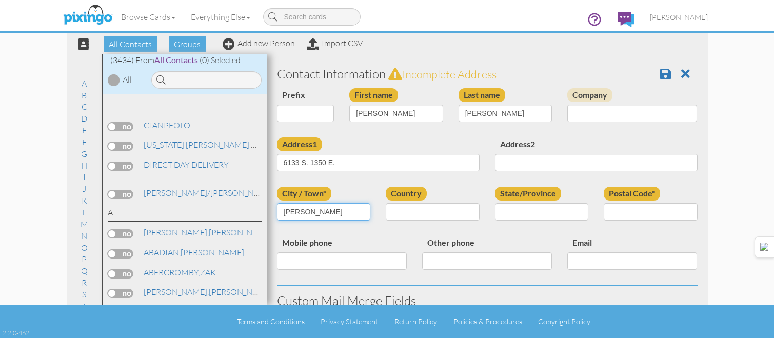
type input "OGDEN"
select select "object:180"
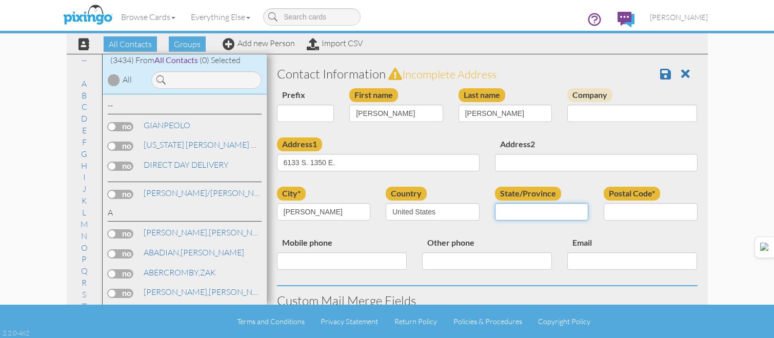
select select "object:10940"
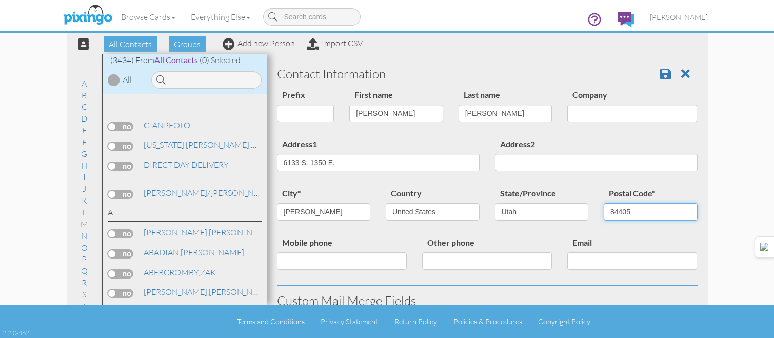
type input "84405"
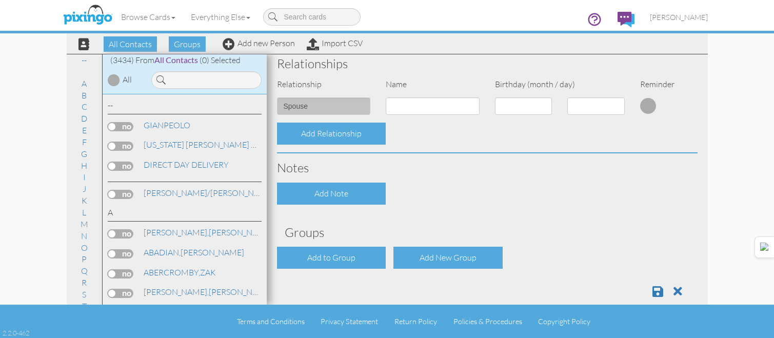
scroll to position [413, 0]
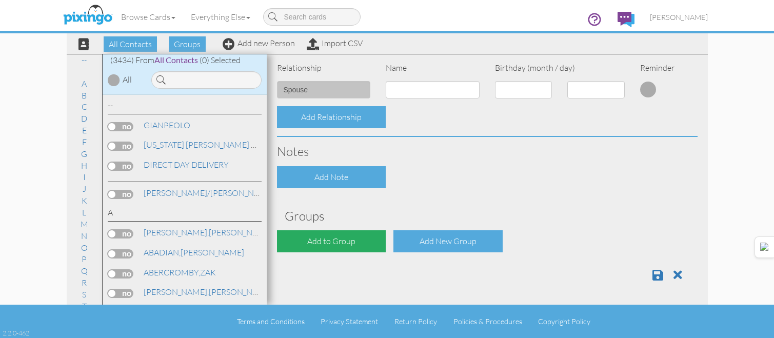
click at [381, 246] on div "Add to Group" at bounding box center [331, 241] width 109 height 22
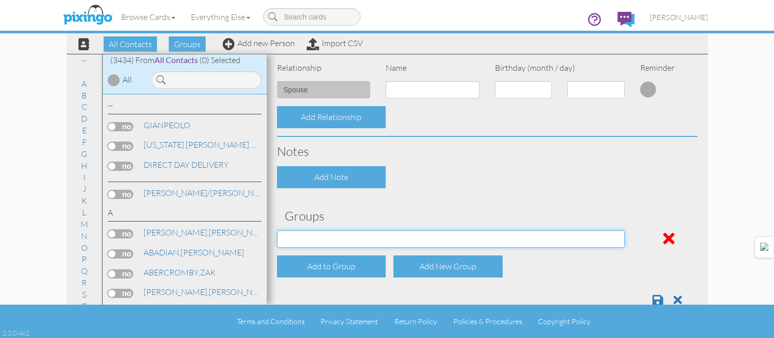
click at [371, 241] on select "[DATE] [DATE] [DATE] [DATE] [DATE] [DATE] [DATE] [DATE] [DATE] [DATE] [DATE] [D…" at bounding box center [451, 238] width 348 height 17
select select "object:10955"
click at [277, 230] on select "[DATE] [DATE] [DATE] [DATE] [DATE] [DATE] [DATE] [DATE] [DATE] [DATE] [DATE] [D…" at bounding box center [451, 238] width 348 height 17
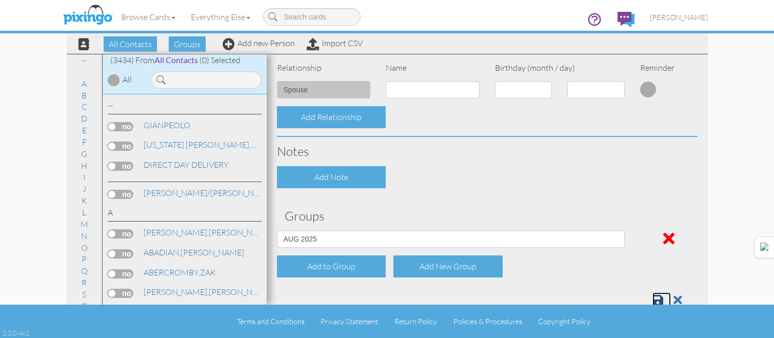
scroll to position [415, 0]
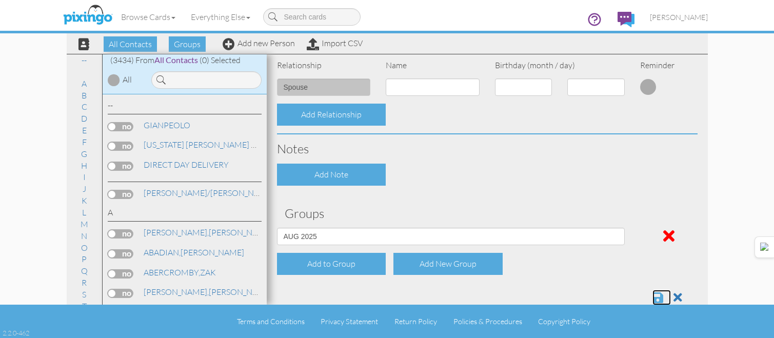
click at [654, 295] on span at bounding box center [658, 297] width 11 height 12
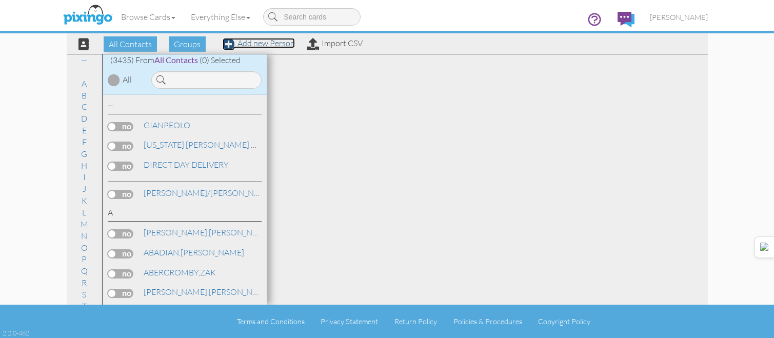
click at [248, 44] on link "Add new Person" at bounding box center [259, 43] width 72 height 10
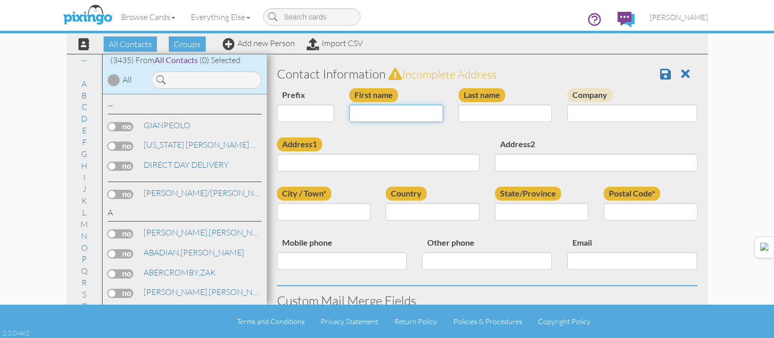
click at [381, 111] on input "First name" at bounding box center [396, 113] width 94 height 17
type input "[PERSON_NAME]"
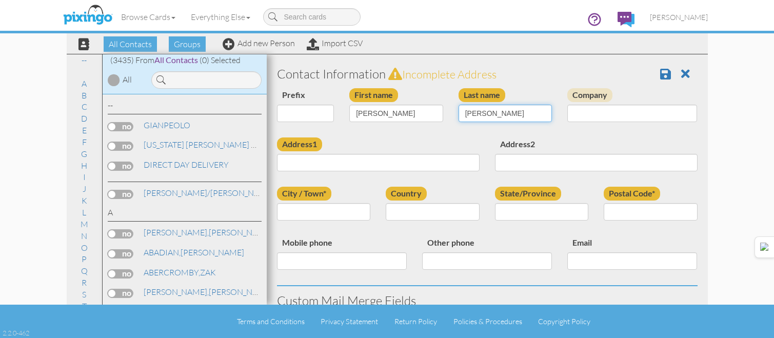
type input "[PERSON_NAME]"
type input "2014 E. 220 N."
type input "LAYTON"
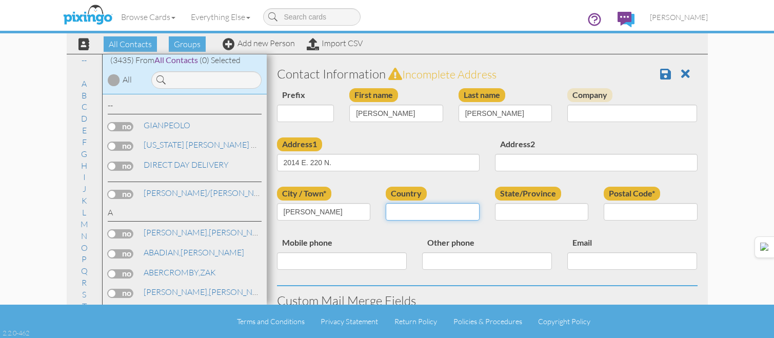
select select "object:10644"
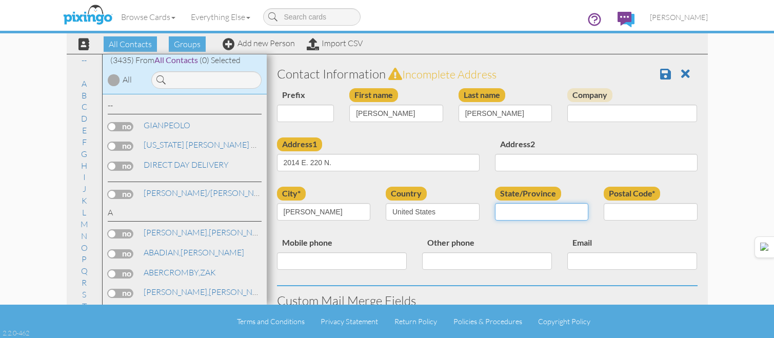
select select "object:10943"
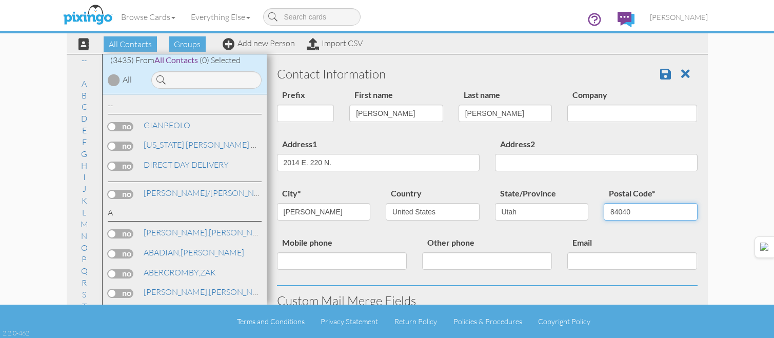
type input "84040"
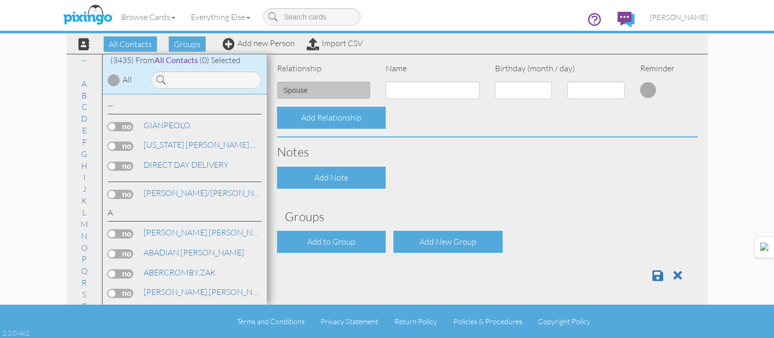
scroll to position [413, 0]
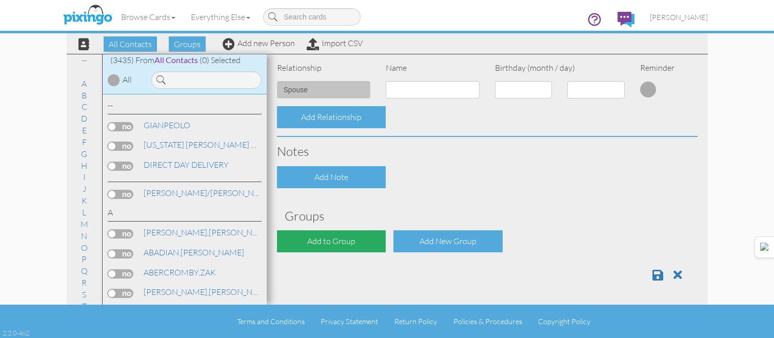
click at [353, 232] on div "Add to Group" at bounding box center [331, 241] width 109 height 22
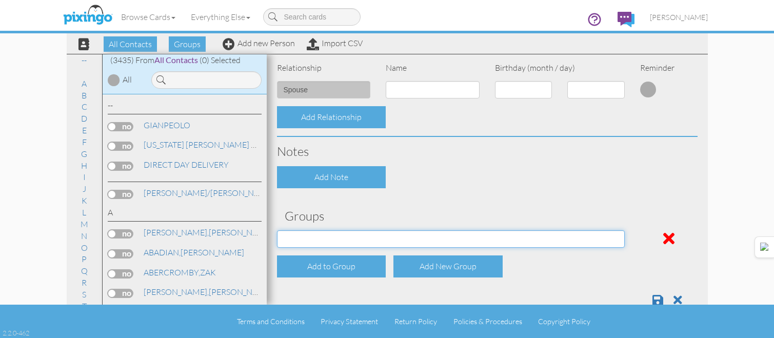
click at [348, 237] on select "APRIL 2022 APRIL 2023 APRIL 2024 APRIL 2025 AUG 2023 AUG 2024 AUG 2025 AUGUST 2…" at bounding box center [451, 238] width 348 height 17
select select "object:10958"
click at [277, 230] on select "APRIL 2022 APRIL 2023 APRIL 2024 APRIL 2025 AUG 2023 AUG 2024 AUG 2025 AUGUST 2…" at bounding box center [451, 238] width 348 height 17
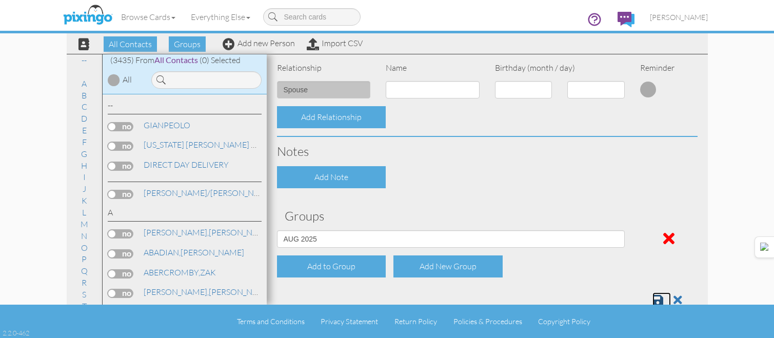
scroll to position [415, 0]
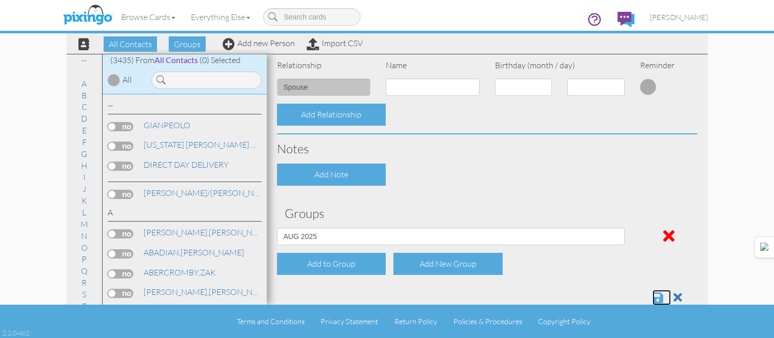
click at [653, 296] on span at bounding box center [658, 297] width 11 height 12
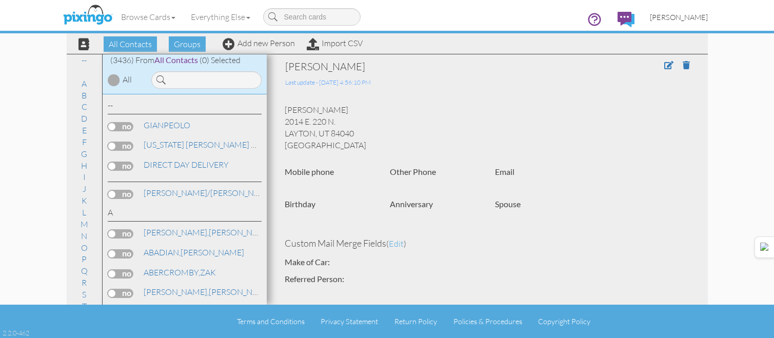
click at [662, 14] on span "[PERSON_NAME]" at bounding box center [679, 17] width 58 height 9
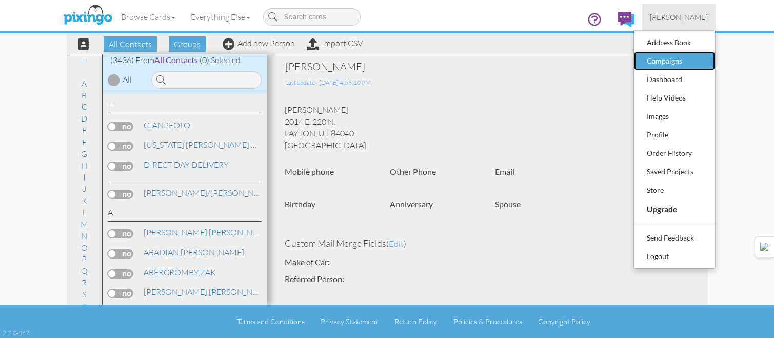
click at [666, 63] on div "Campaigns" at bounding box center [674, 60] width 61 height 15
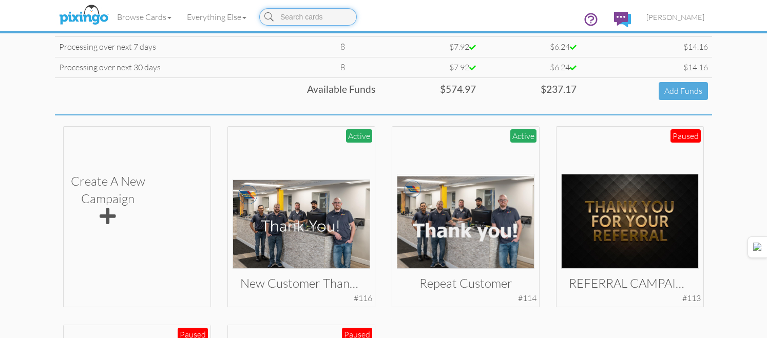
scroll to position [154, 0]
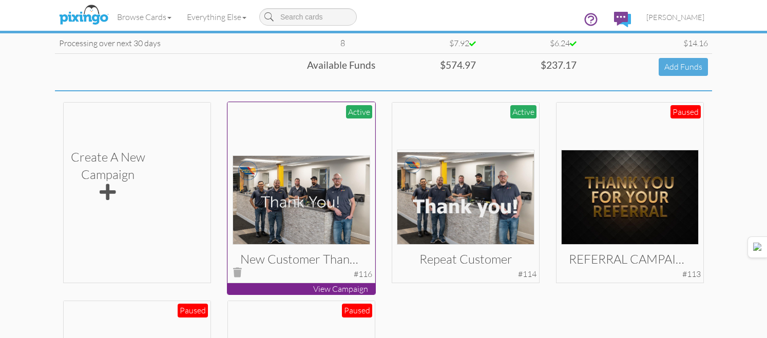
click at [287, 207] on img at bounding box center [301, 199] width 138 height 89
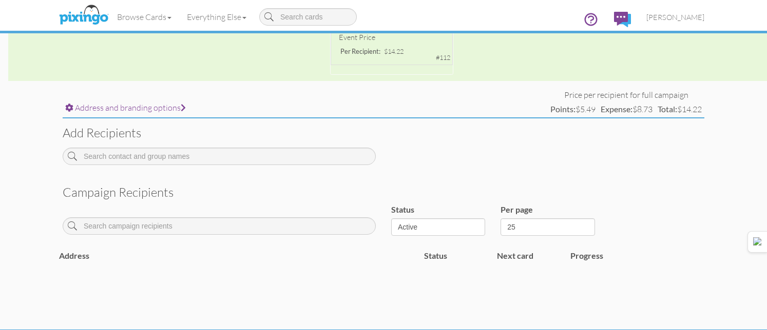
scroll to position [347, 0]
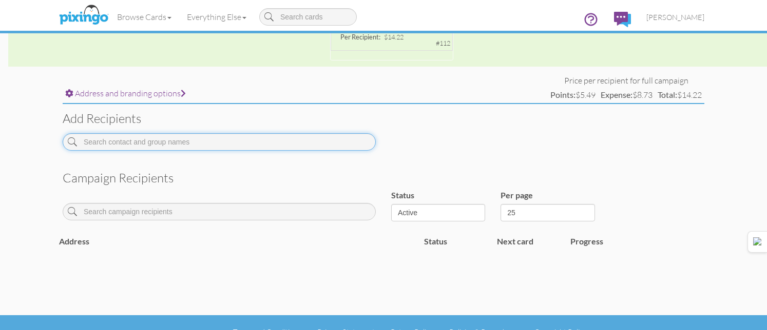
click at [305, 146] on input at bounding box center [219, 141] width 313 height 17
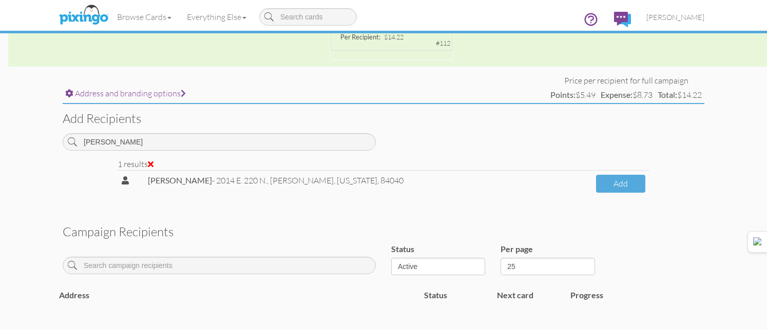
click at [604, 193] on td "Add" at bounding box center [620, 183] width 57 height 26
click at [605, 186] on button "Add" at bounding box center [620, 184] width 49 height 18
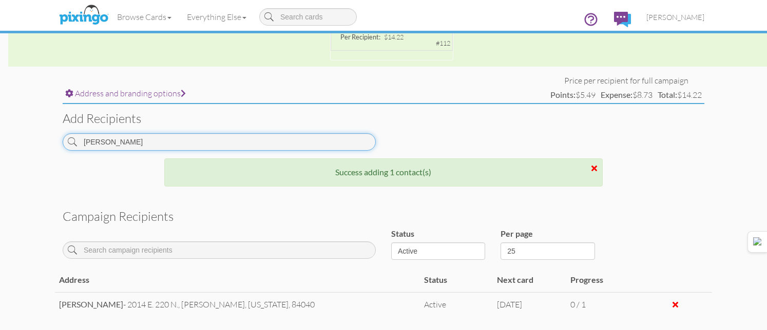
click at [320, 138] on input "[PERSON_NAME]" at bounding box center [219, 141] width 313 height 17
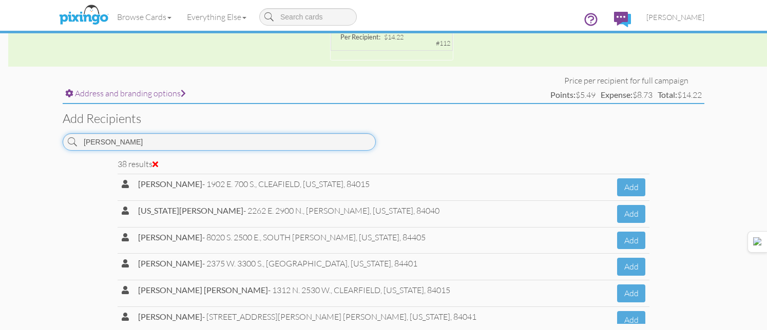
scroll to position [867, 0]
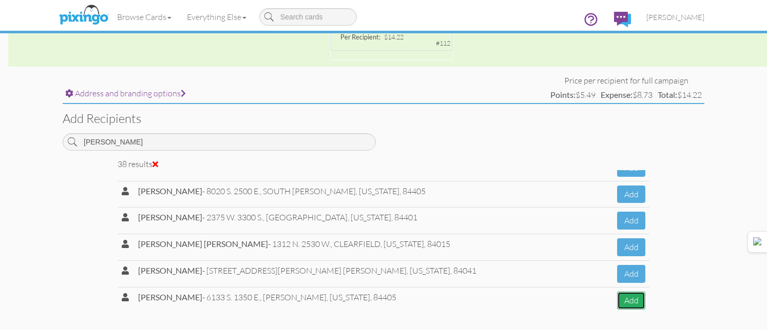
click at [617, 298] on button "Add" at bounding box center [631, 301] width 28 height 18
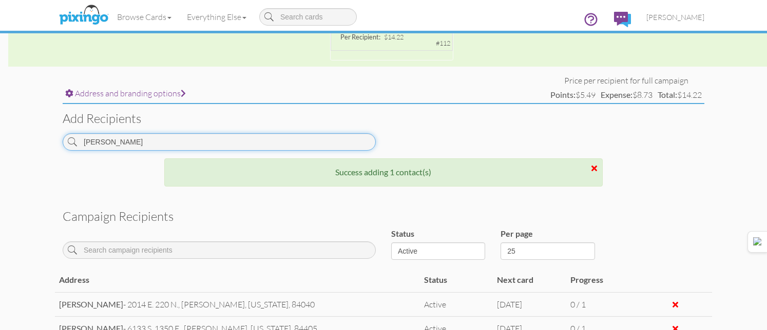
click at [323, 147] on input "[PERSON_NAME]" at bounding box center [219, 141] width 313 height 17
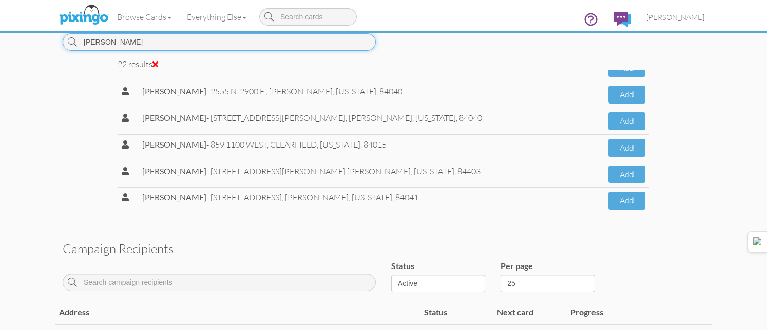
scroll to position [450, 0]
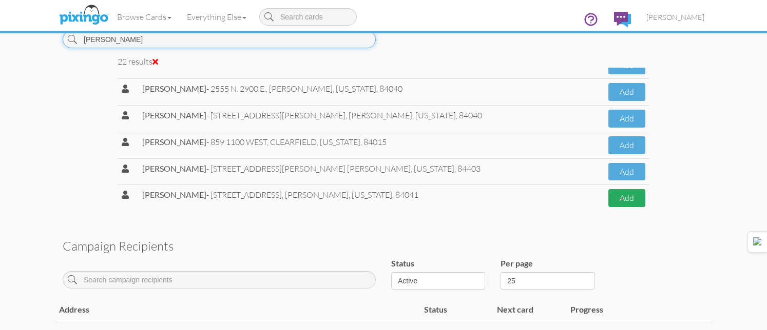
type input "[PERSON_NAME]"
click at [608, 202] on button "Add" at bounding box center [626, 198] width 37 height 18
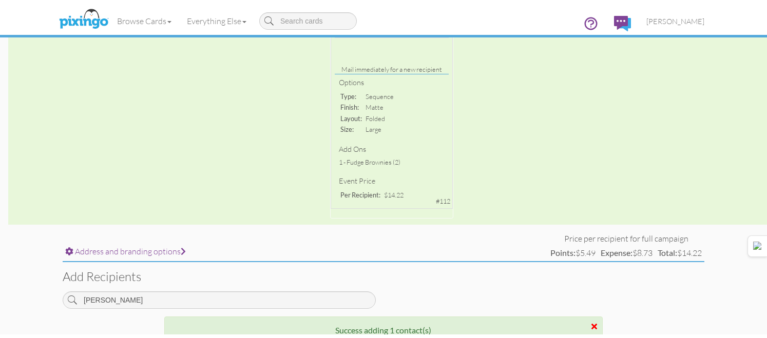
scroll to position [0, 0]
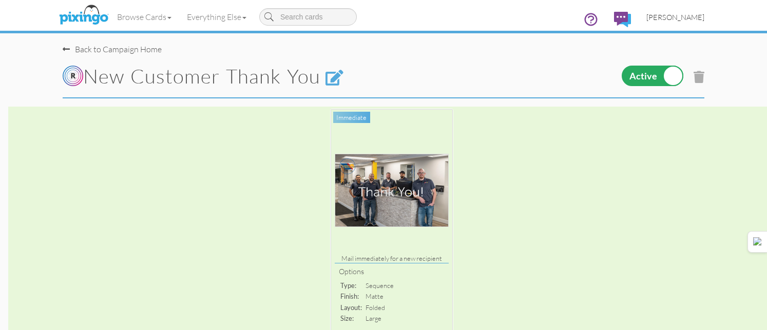
click at [672, 20] on span "[PERSON_NAME]" at bounding box center [675, 17] width 58 height 9
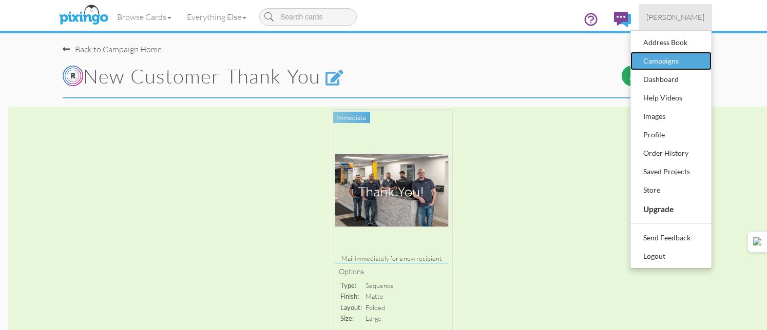
click at [670, 66] on div "Campaigns" at bounding box center [670, 60] width 61 height 15
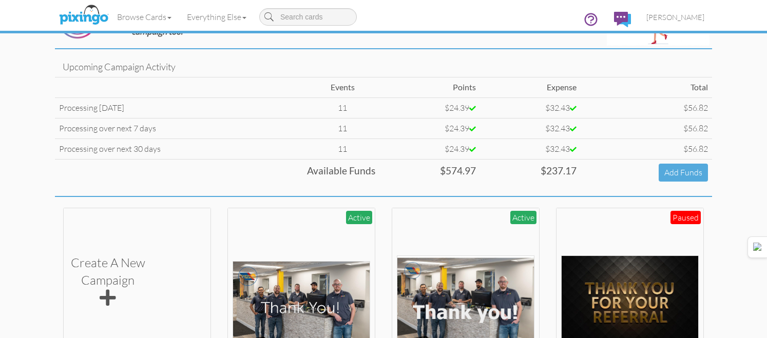
scroll to position [205, 0]
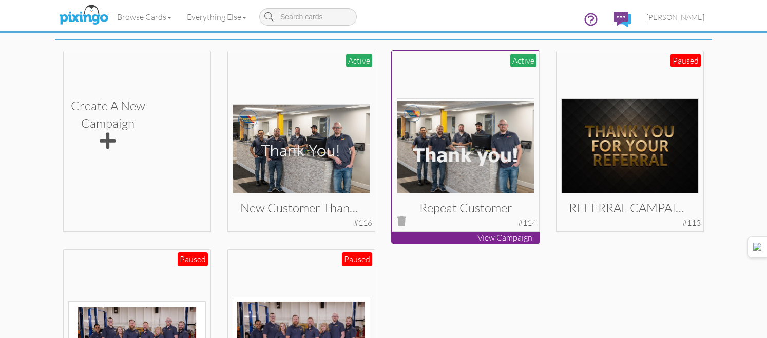
click at [458, 119] on img at bounding box center [466, 146] width 138 height 95
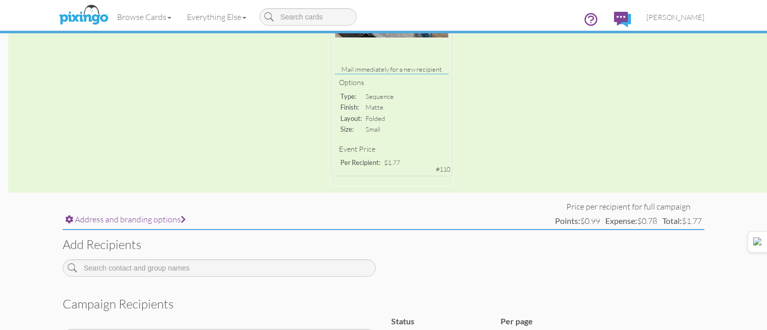
scroll to position [240, 0]
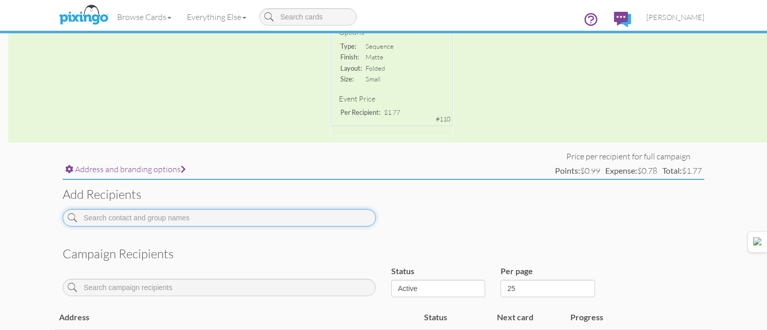
click at [278, 220] on input at bounding box center [219, 217] width 313 height 17
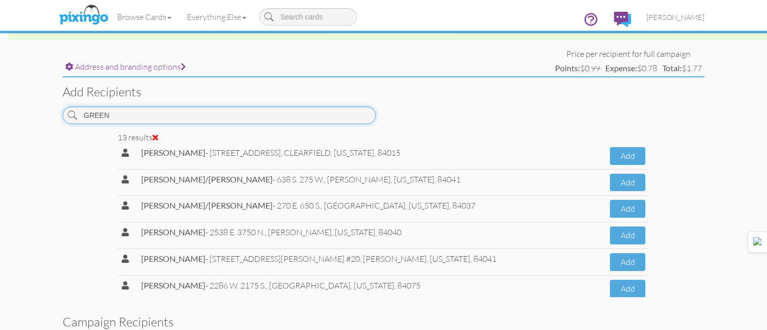
scroll to position [202, 0]
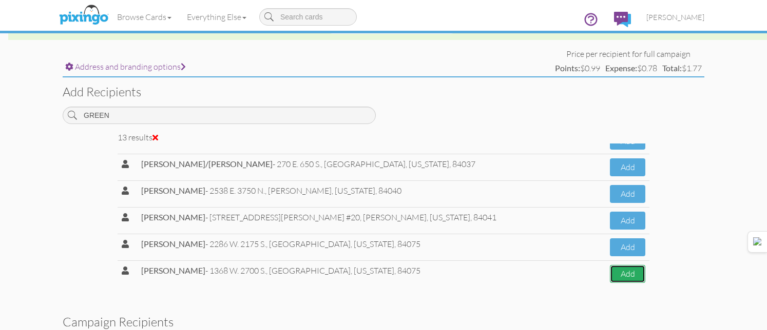
click at [629, 277] on button "Add" at bounding box center [627, 274] width 35 height 18
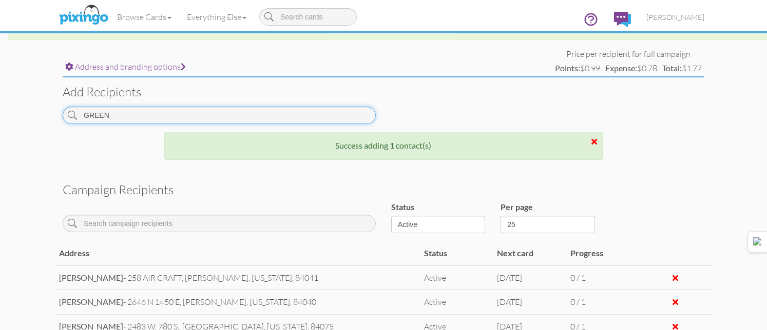
click at [320, 113] on input "GREEN" at bounding box center [219, 115] width 313 height 17
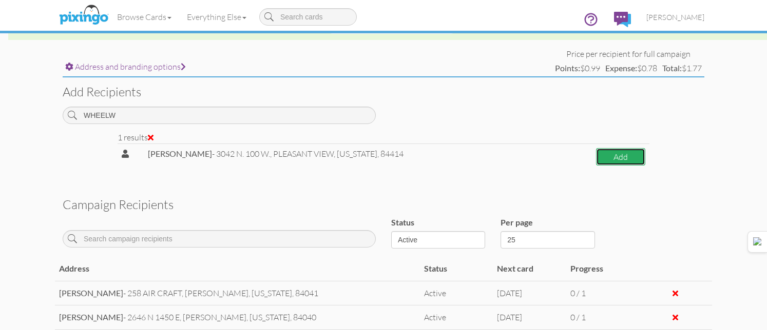
click at [621, 151] on button "Add" at bounding box center [620, 157] width 49 height 18
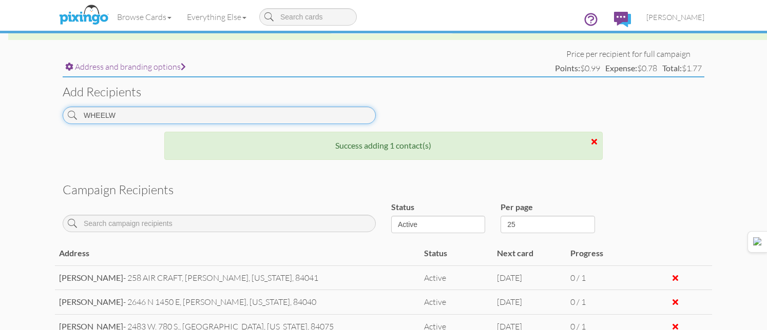
click at [359, 121] on input "WHEELW" at bounding box center [219, 115] width 313 height 17
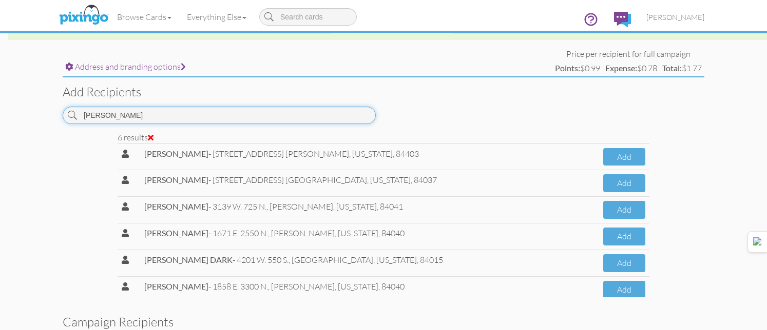
scroll to position [16, 0]
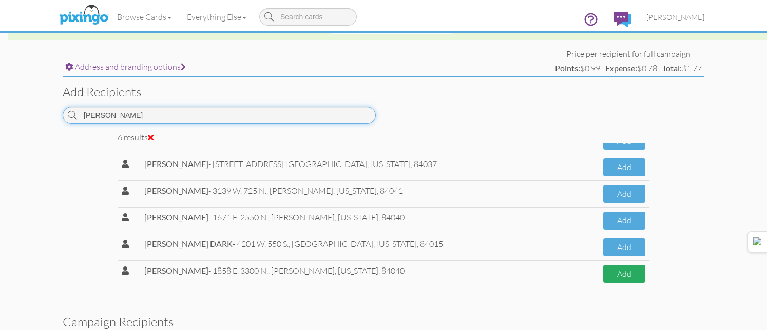
type input "[PERSON_NAME]"
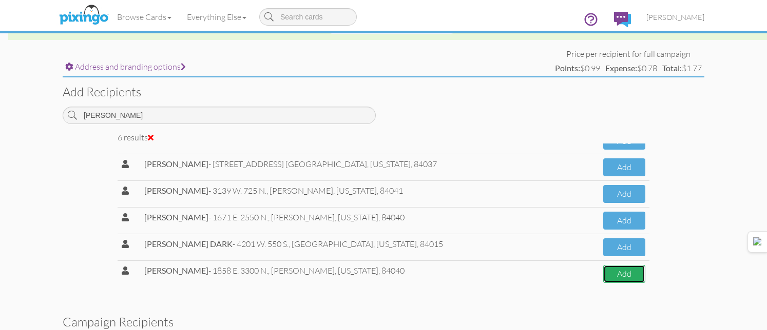
click at [609, 273] on button "Add" at bounding box center [624, 274] width 43 height 18
